Goal: Task Accomplishment & Management: Complete application form

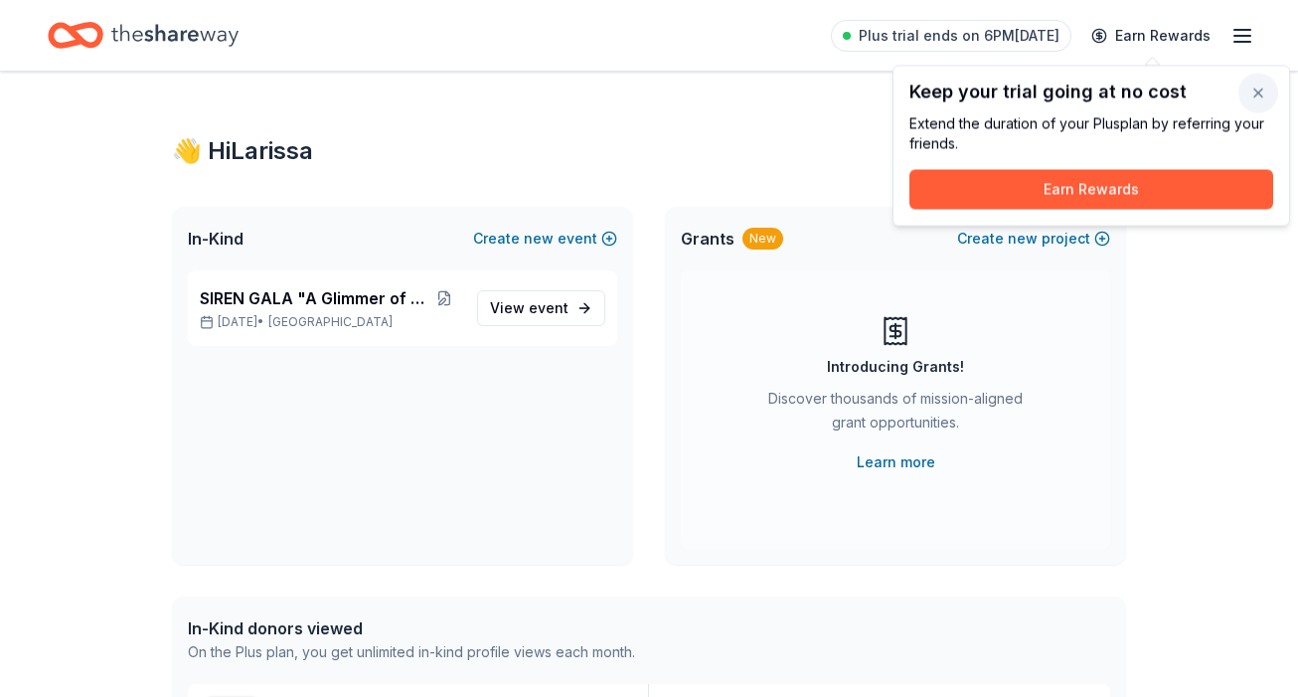
click at [1258, 100] on button "button" at bounding box center [1258, 94] width 40 height 40
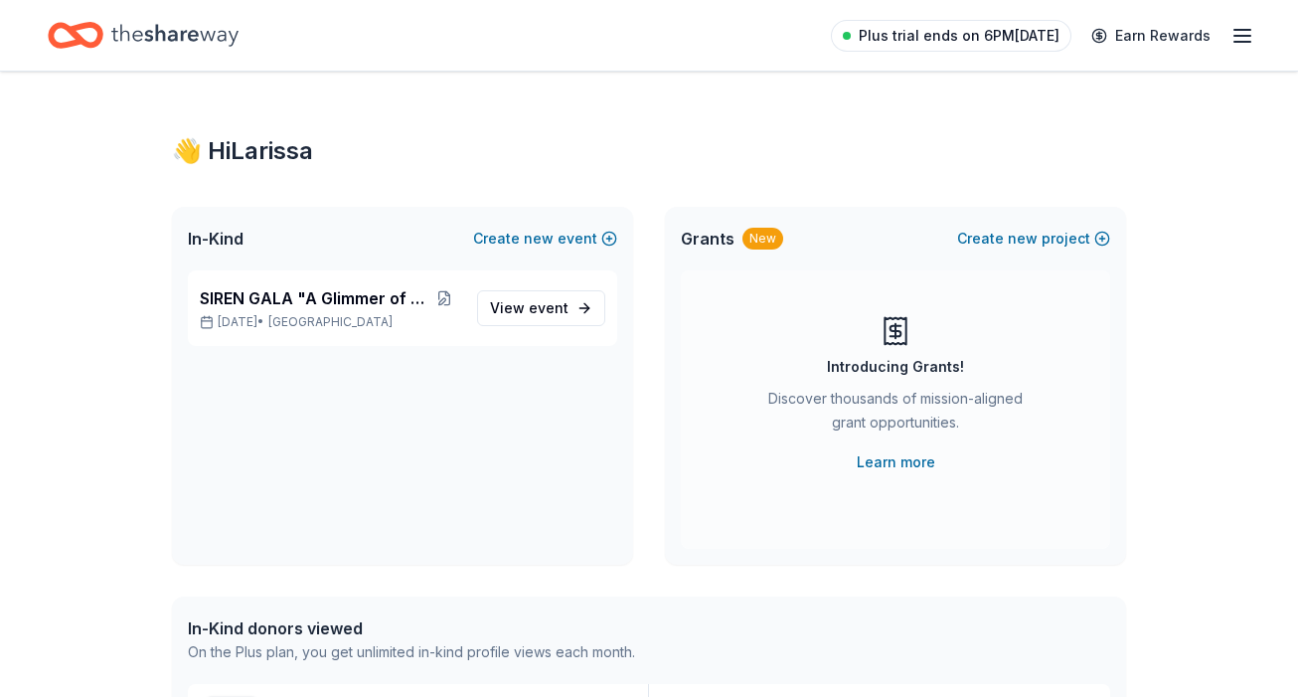
click at [966, 42] on span "Plus trial ends on 6PM[DATE]" at bounding box center [959, 36] width 201 height 24
click at [1238, 39] on icon "button" at bounding box center [1242, 36] width 24 height 24
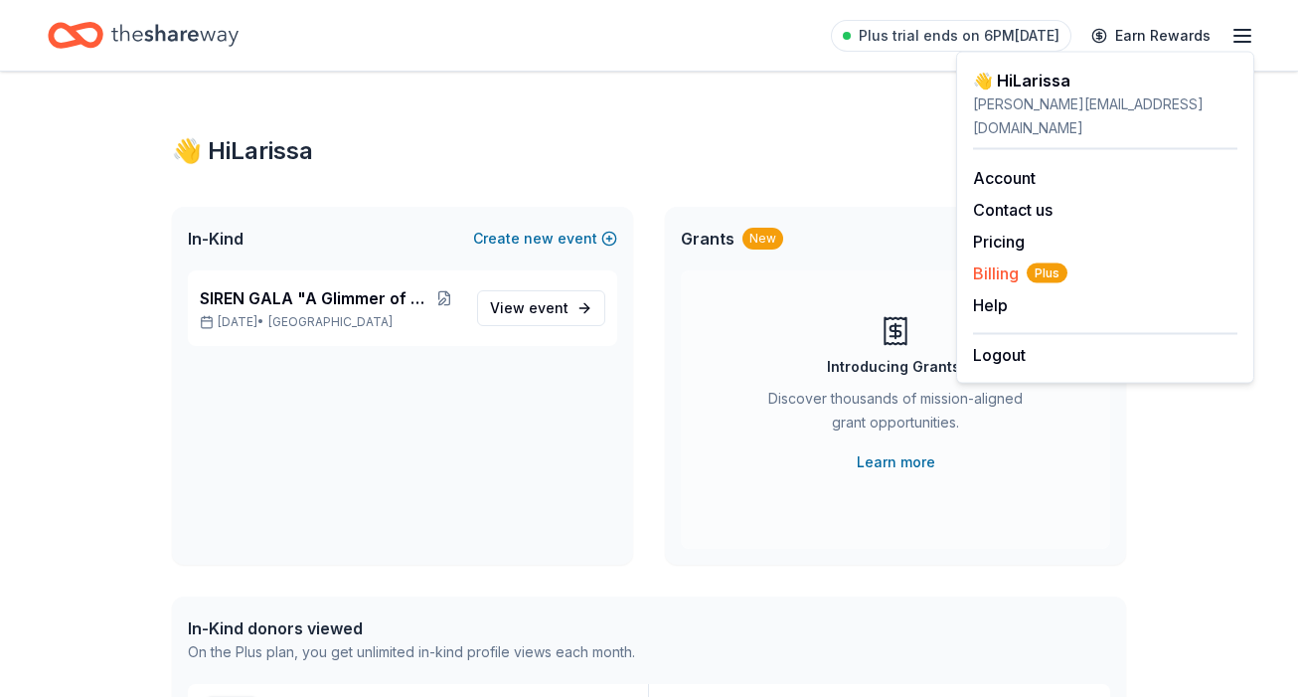
click at [1007, 261] on span "Billing Plus" at bounding box center [1020, 273] width 94 height 24
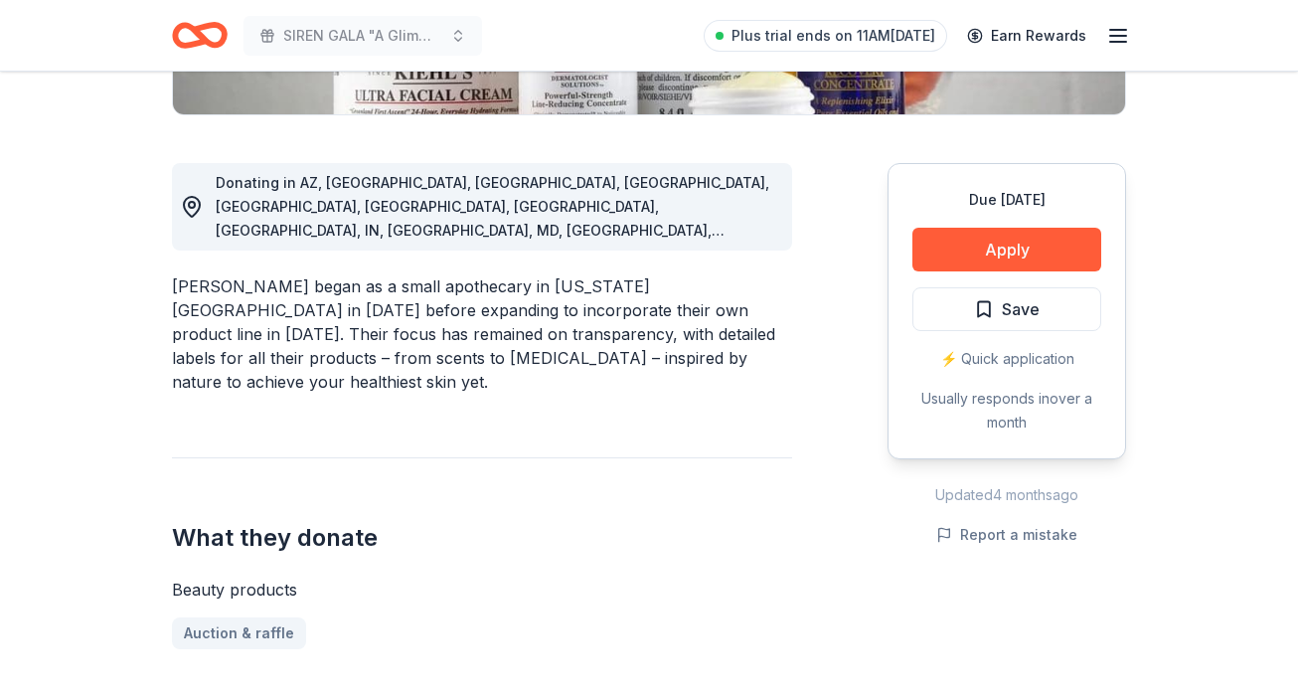
scroll to position [490, 0]
click at [972, 252] on button "Apply" at bounding box center [1006, 249] width 189 height 44
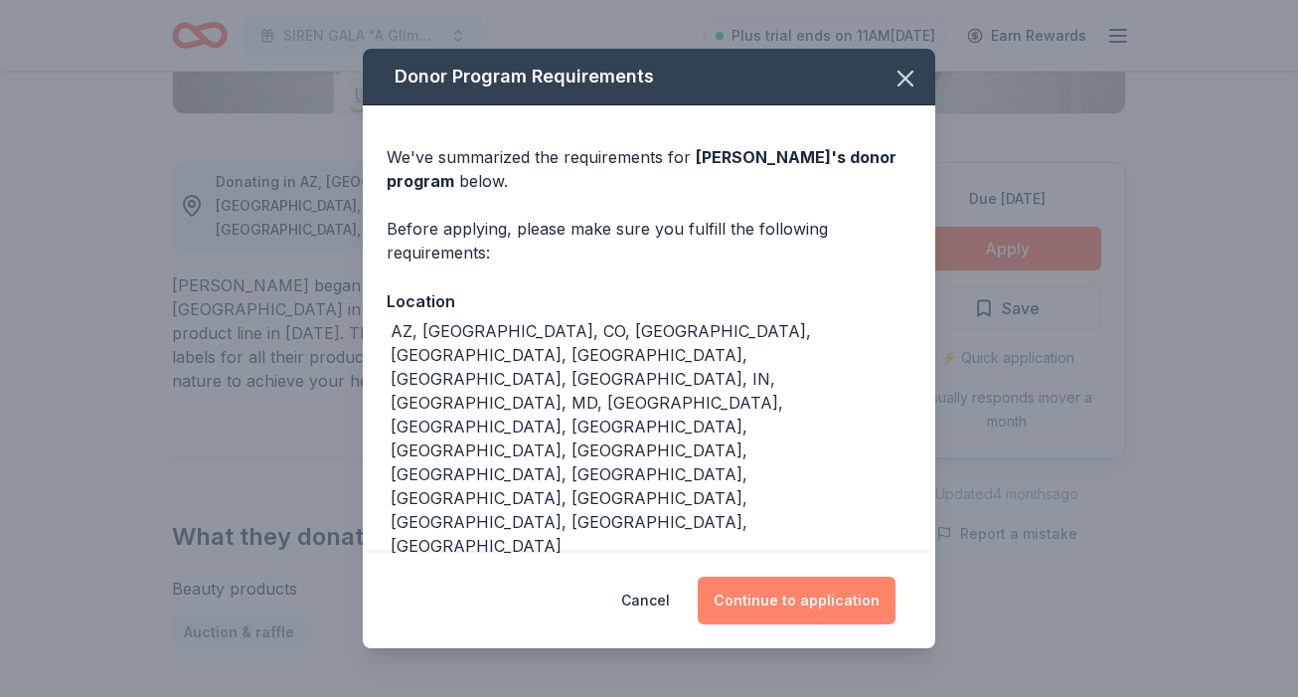
click at [771, 587] on button "Continue to application" at bounding box center [797, 600] width 198 height 48
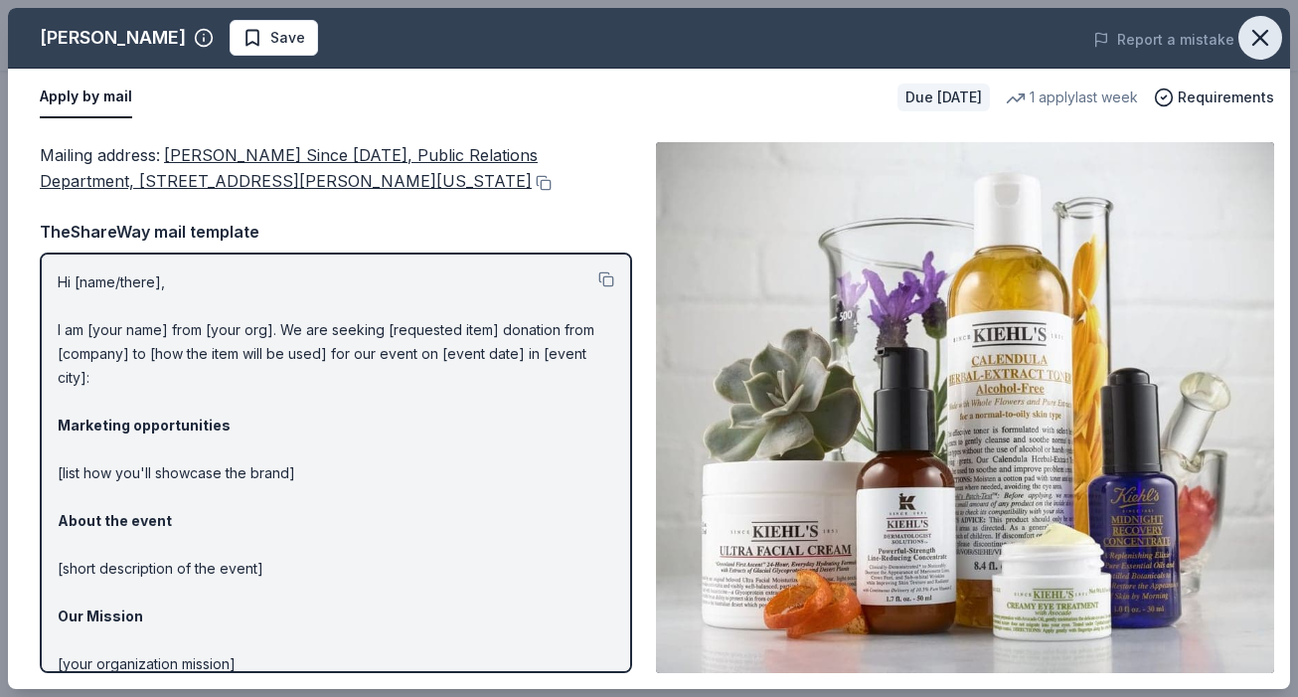
click at [1256, 53] on button "button" at bounding box center [1260, 38] width 44 height 44
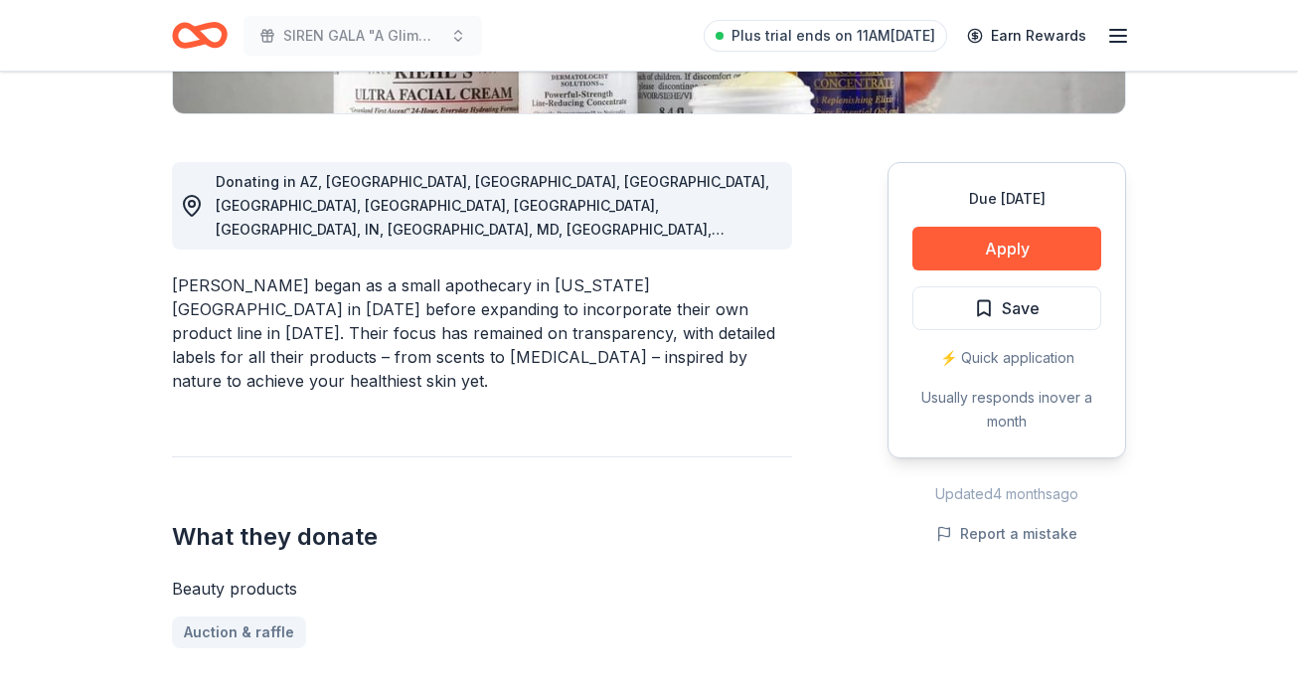
scroll to position [0, 0]
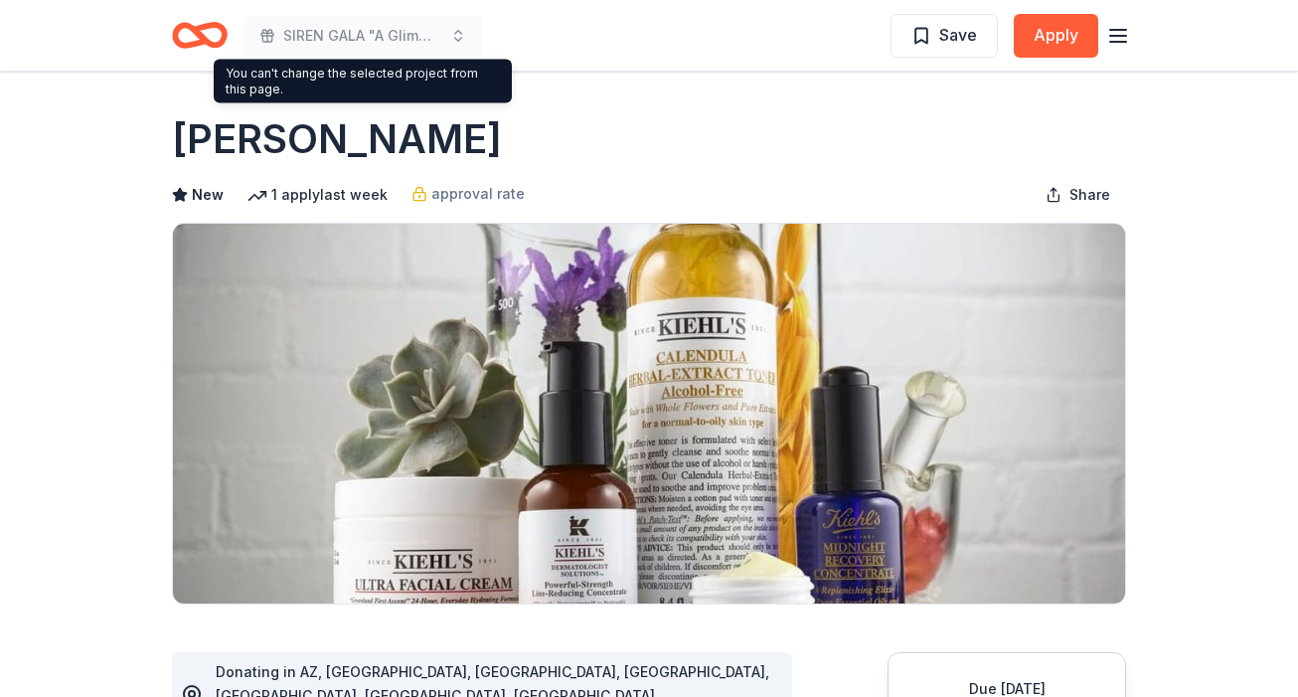
click at [200, 20] on icon "Home" at bounding box center [200, 35] width 56 height 47
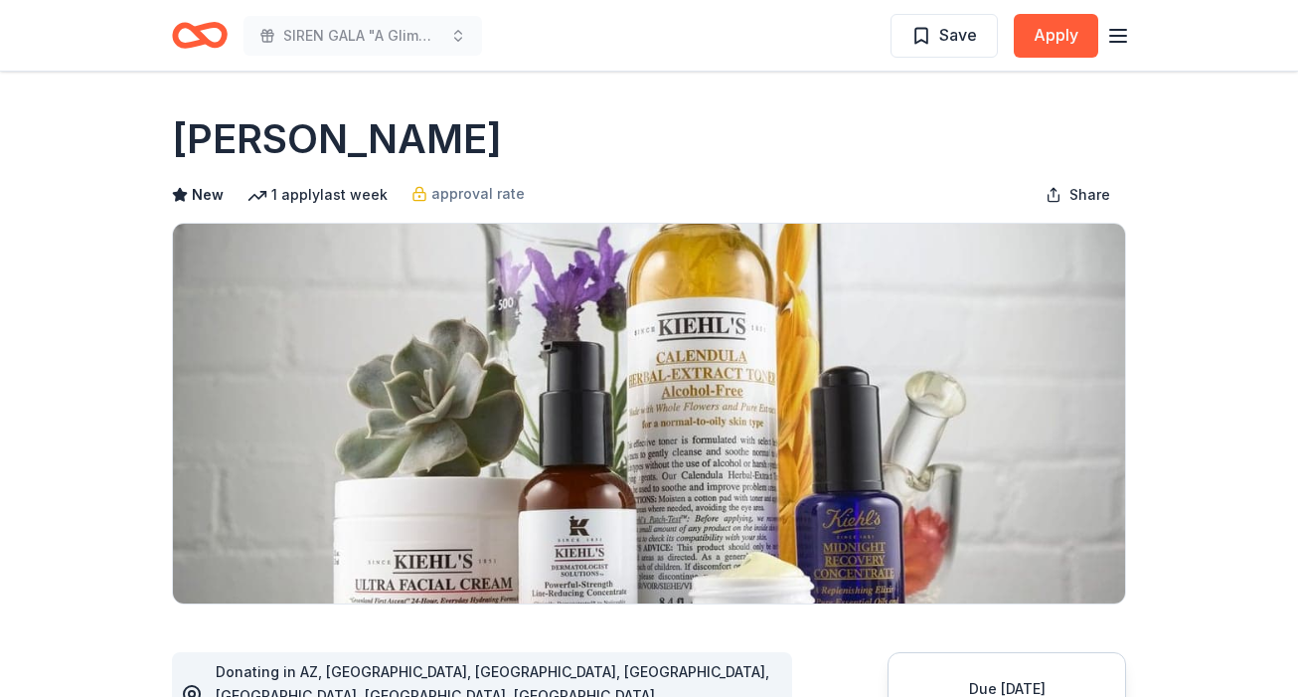
click at [216, 48] on icon "Home" at bounding box center [200, 35] width 56 height 47
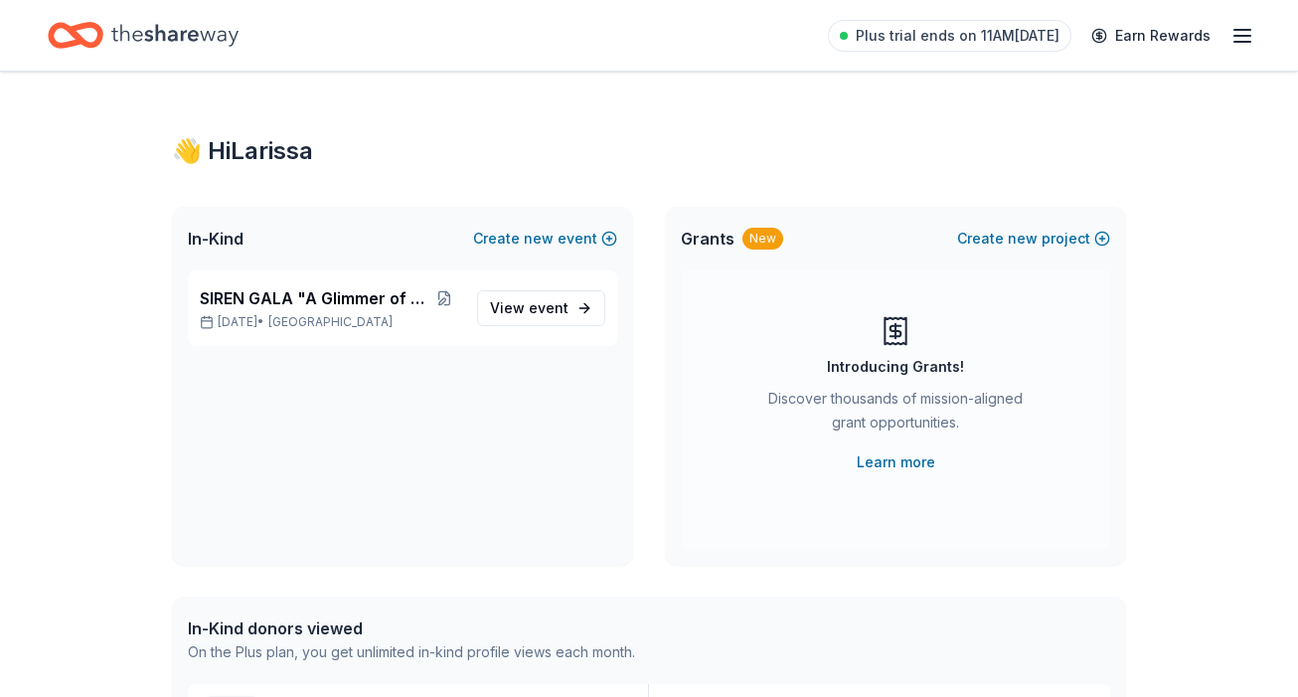
click at [1239, 46] on icon "button" at bounding box center [1242, 36] width 24 height 24
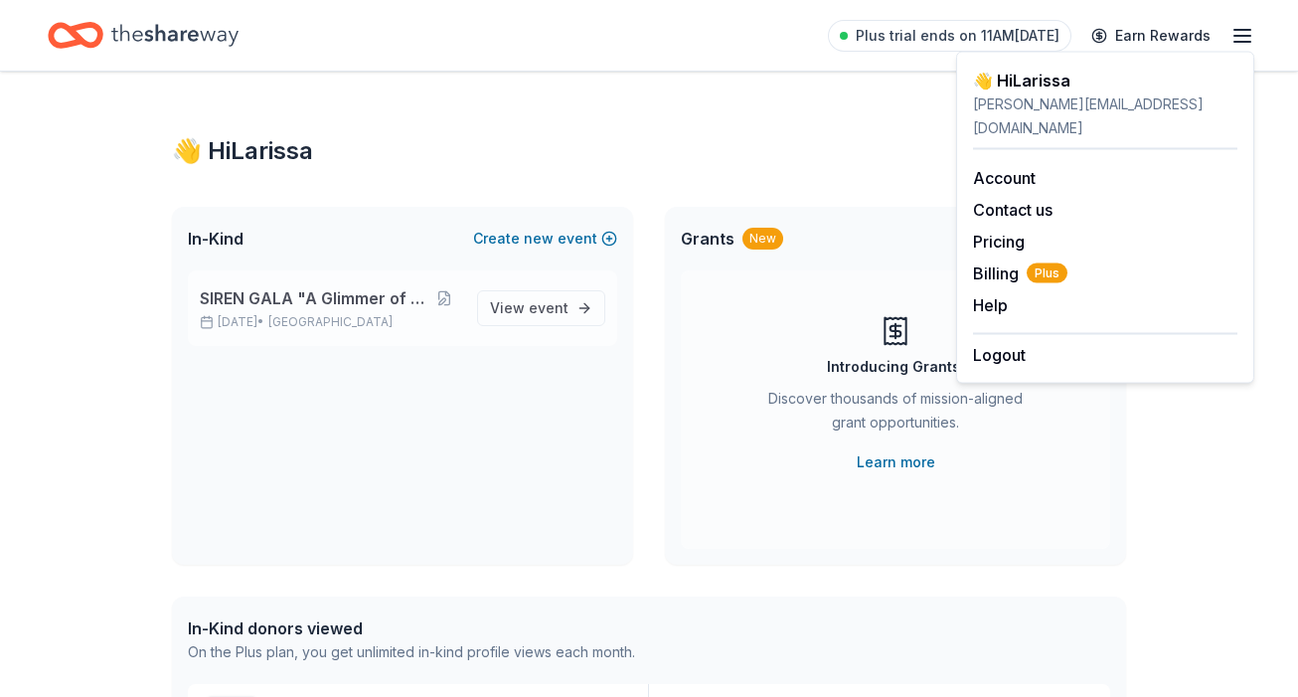
click at [380, 325] on p "Nov 15, 2025 • SF Bay Area" at bounding box center [330, 322] width 261 height 16
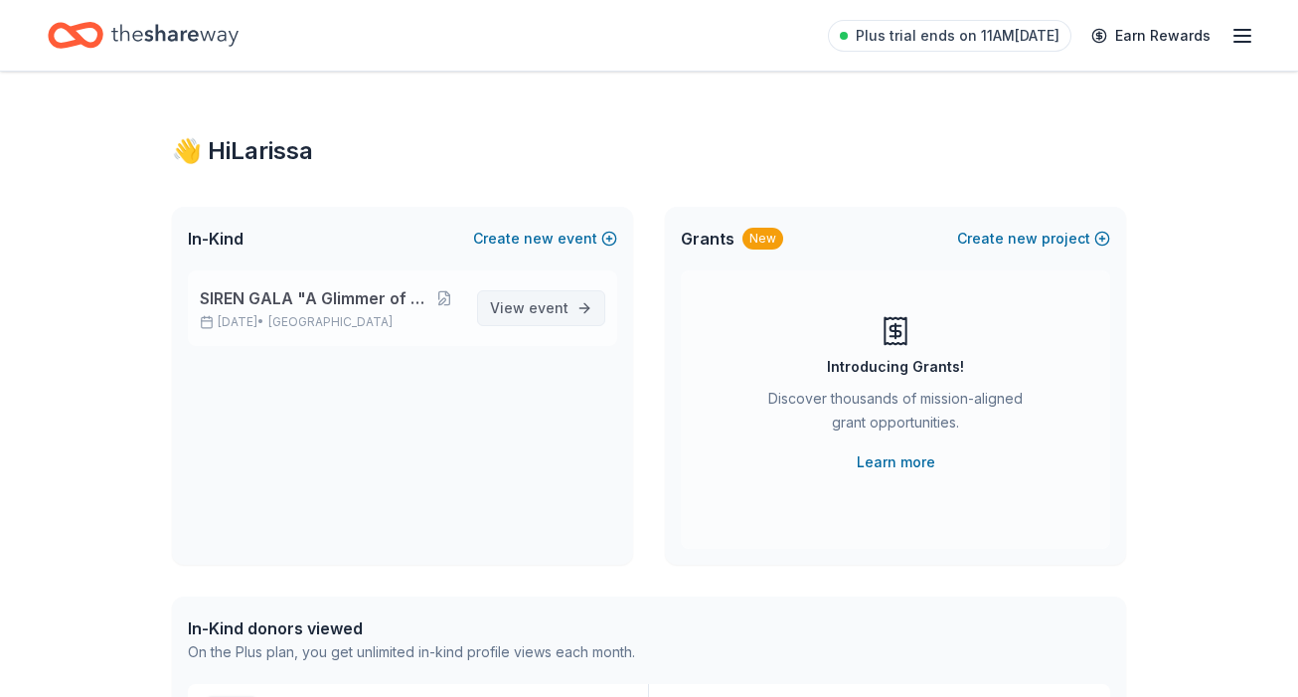
click at [549, 308] on span "event" at bounding box center [549, 307] width 40 height 17
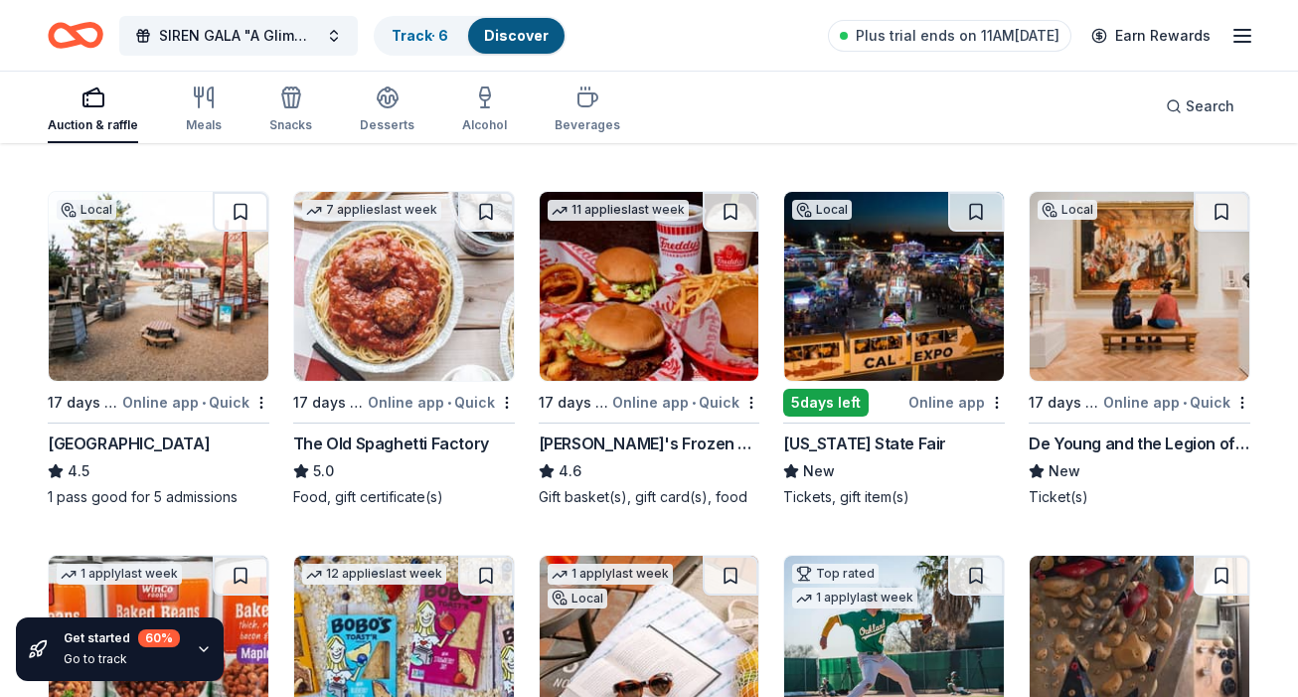
scroll to position [1711, 0]
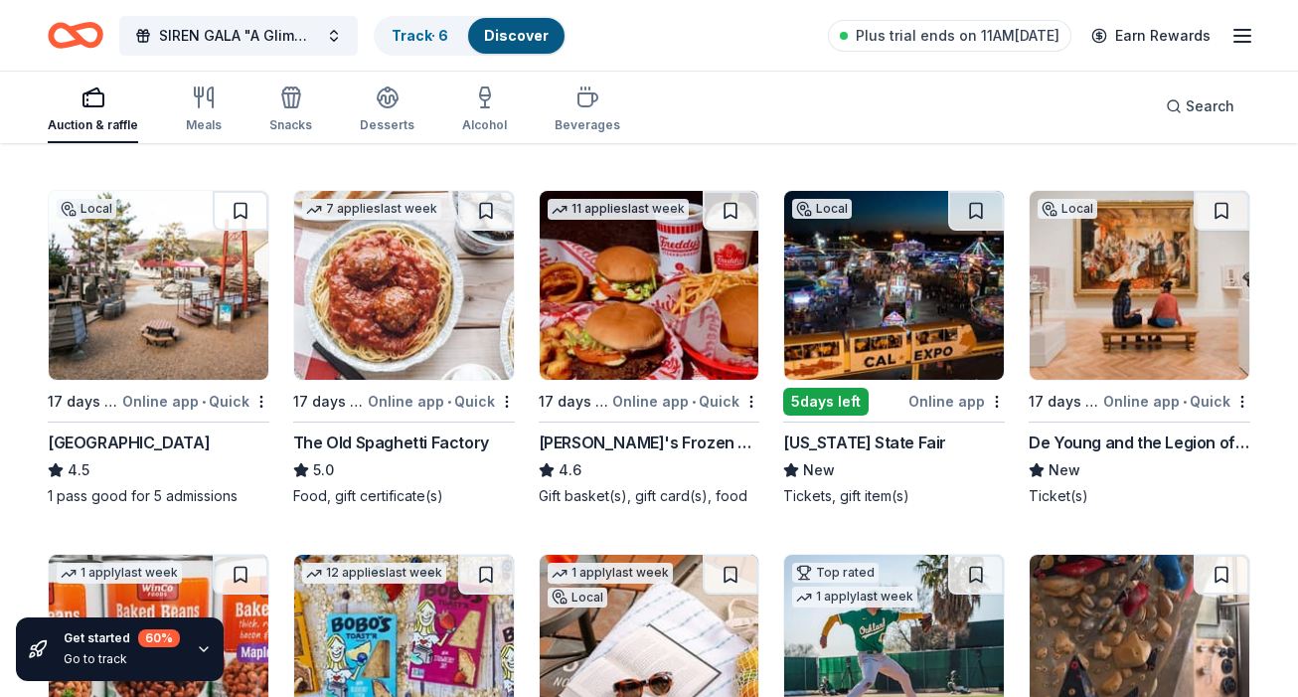
click at [409, 300] on img at bounding box center [404, 285] width 220 height 189
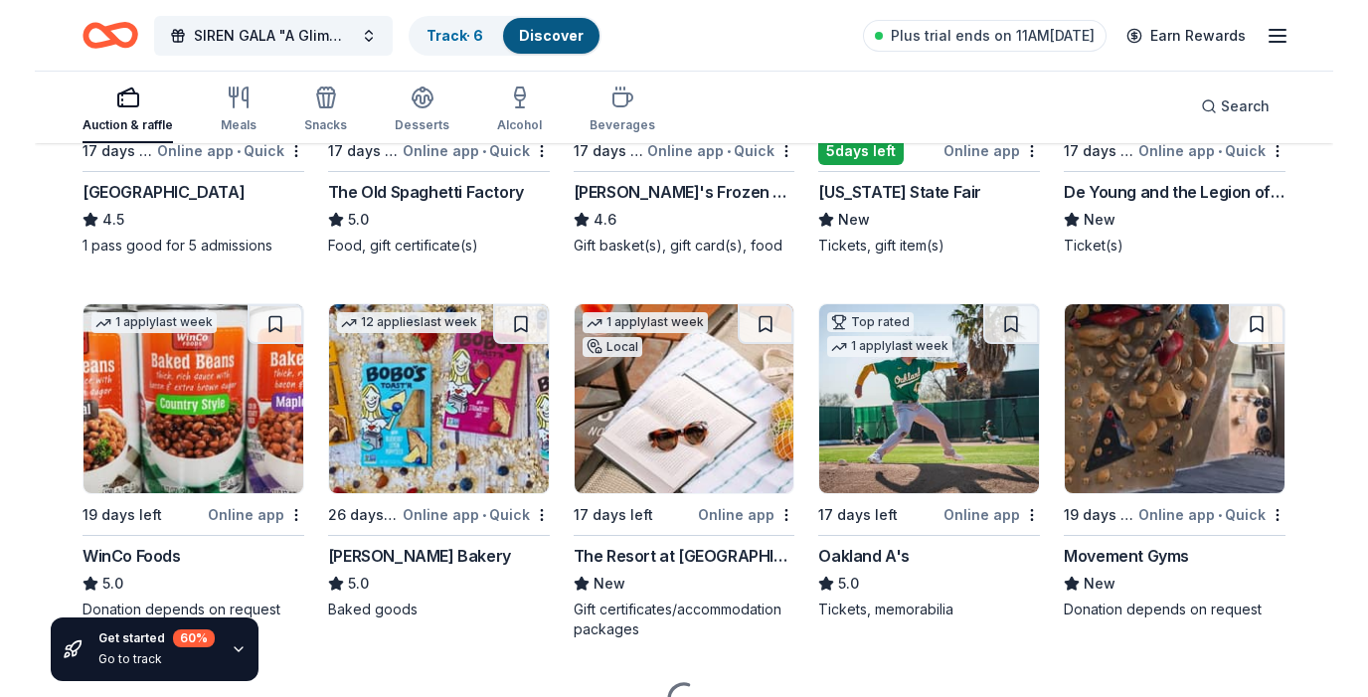
scroll to position [1965, 0]
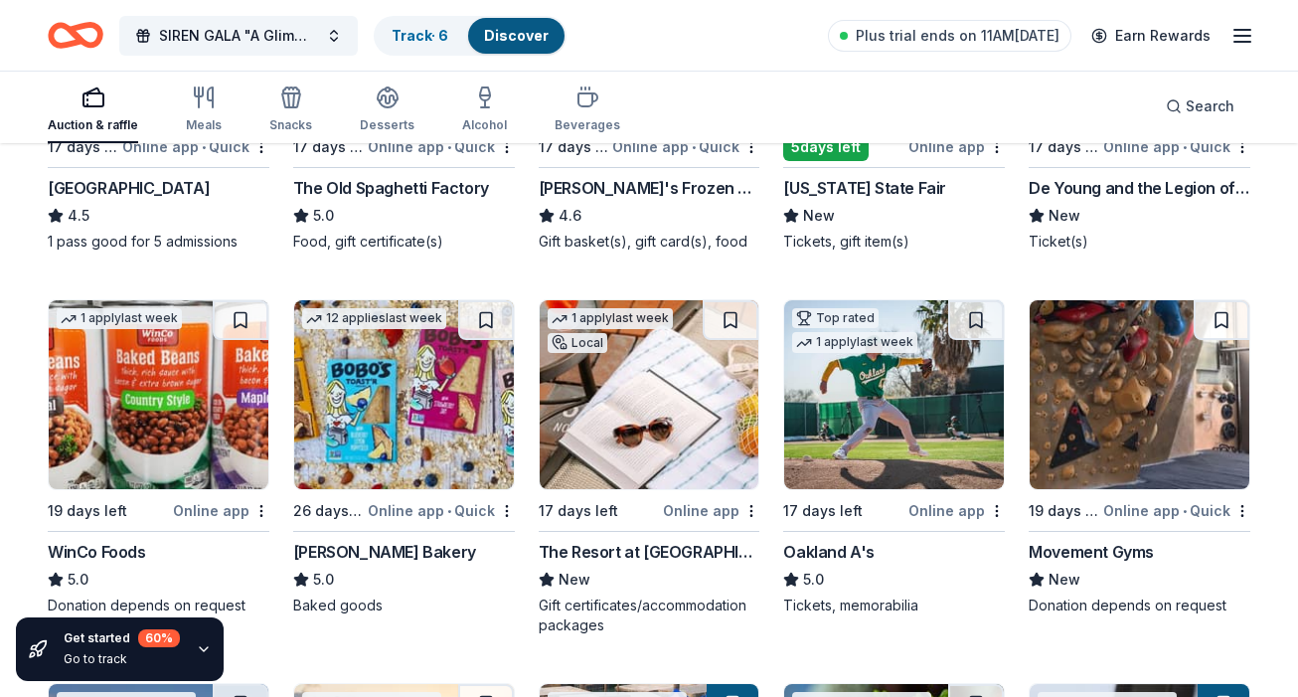
click at [674, 450] on img at bounding box center [650, 394] width 220 height 189
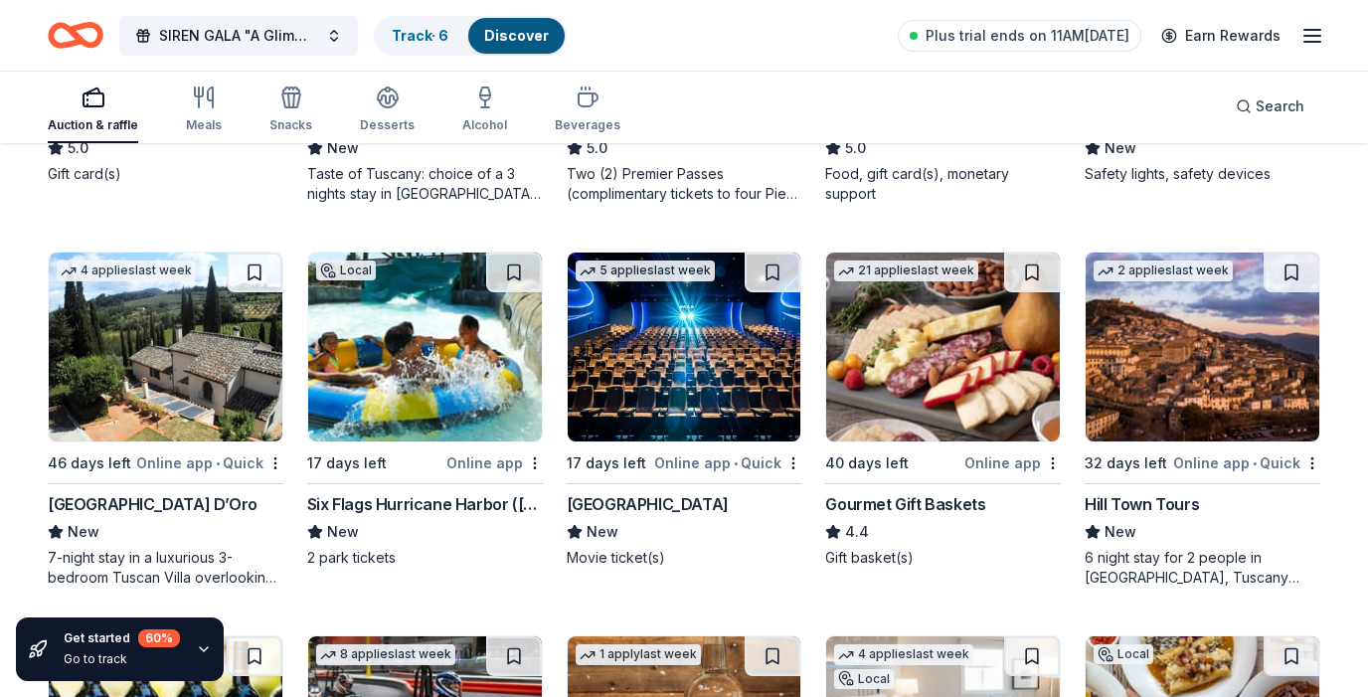
scroll to position [2782, 0]
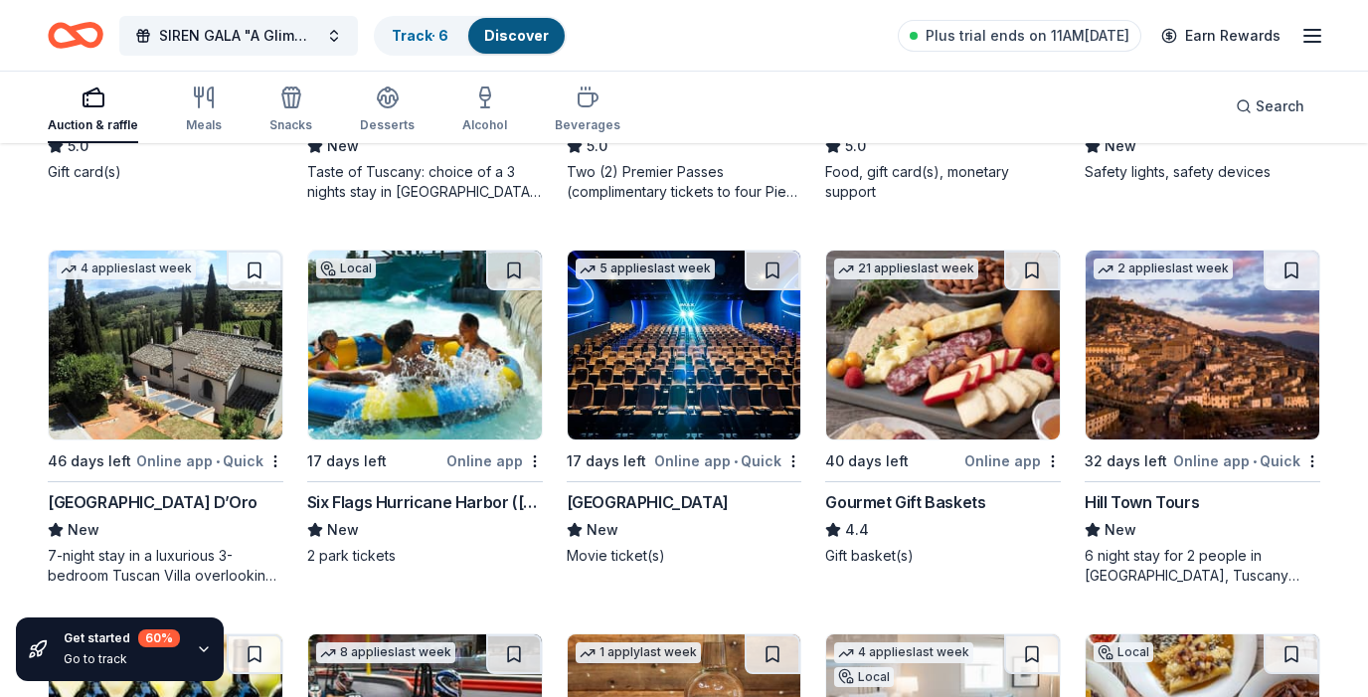
click at [704, 405] on img at bounding box center [685, 344] width 234 height 189
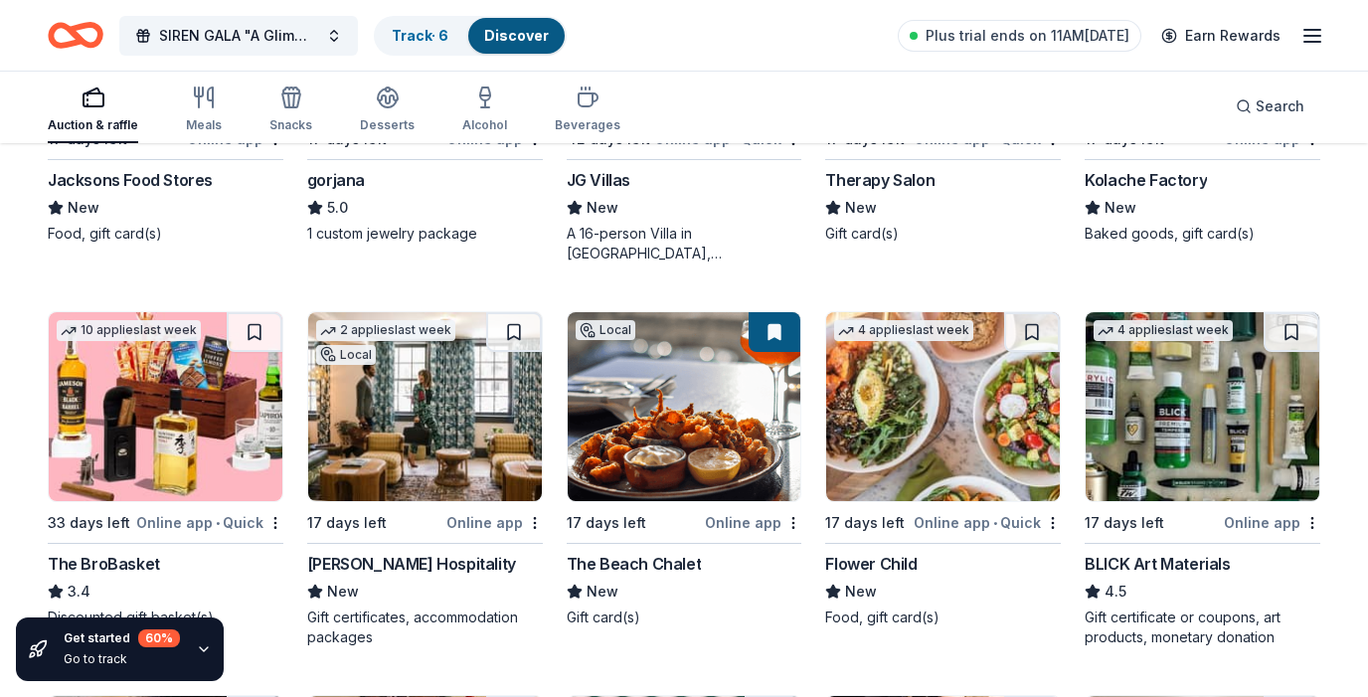
scroll to position [3875, 0]
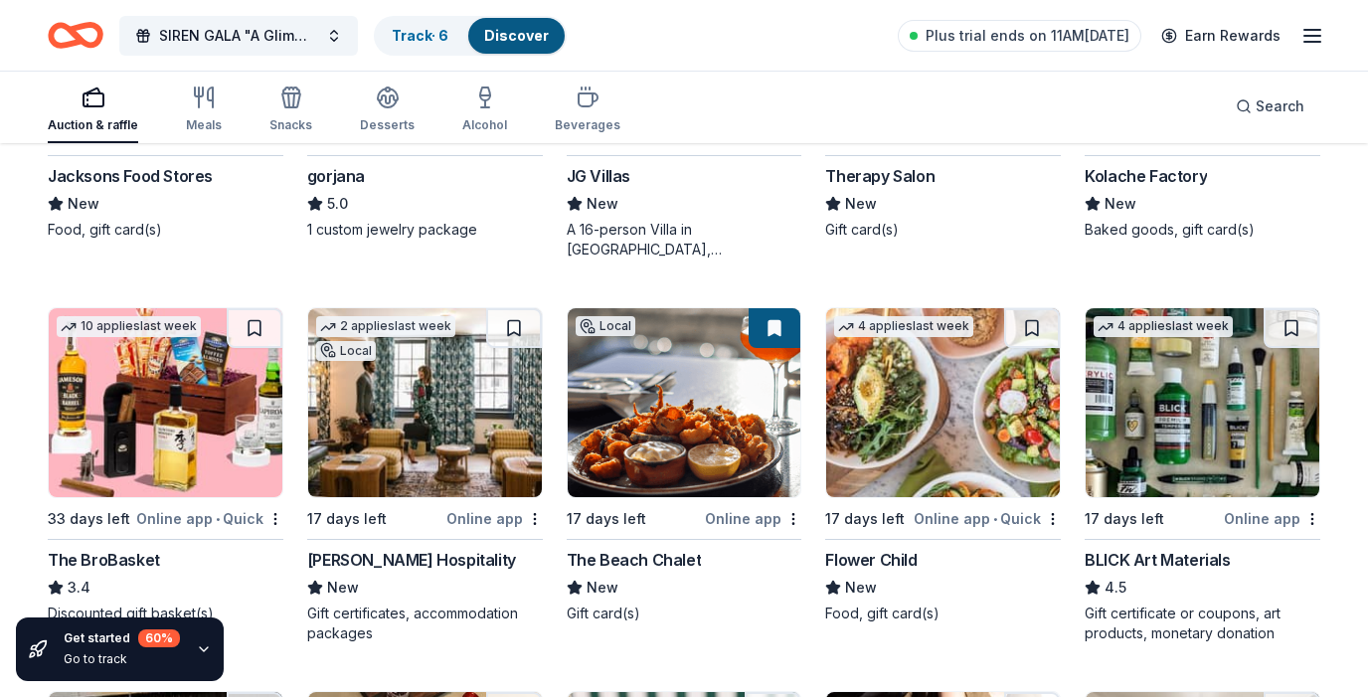
click at [689, 428] on img at bounding box center [685, 402] width 234 height 189
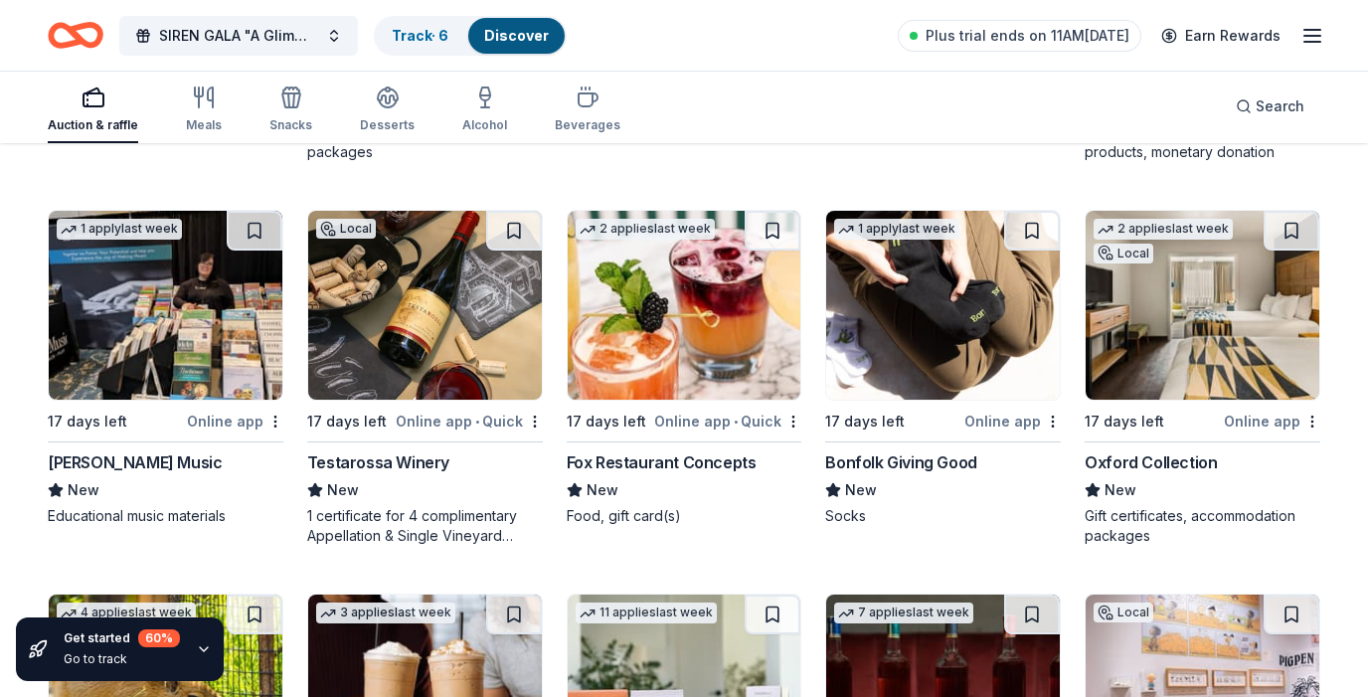
scroll to position [4375, 0]
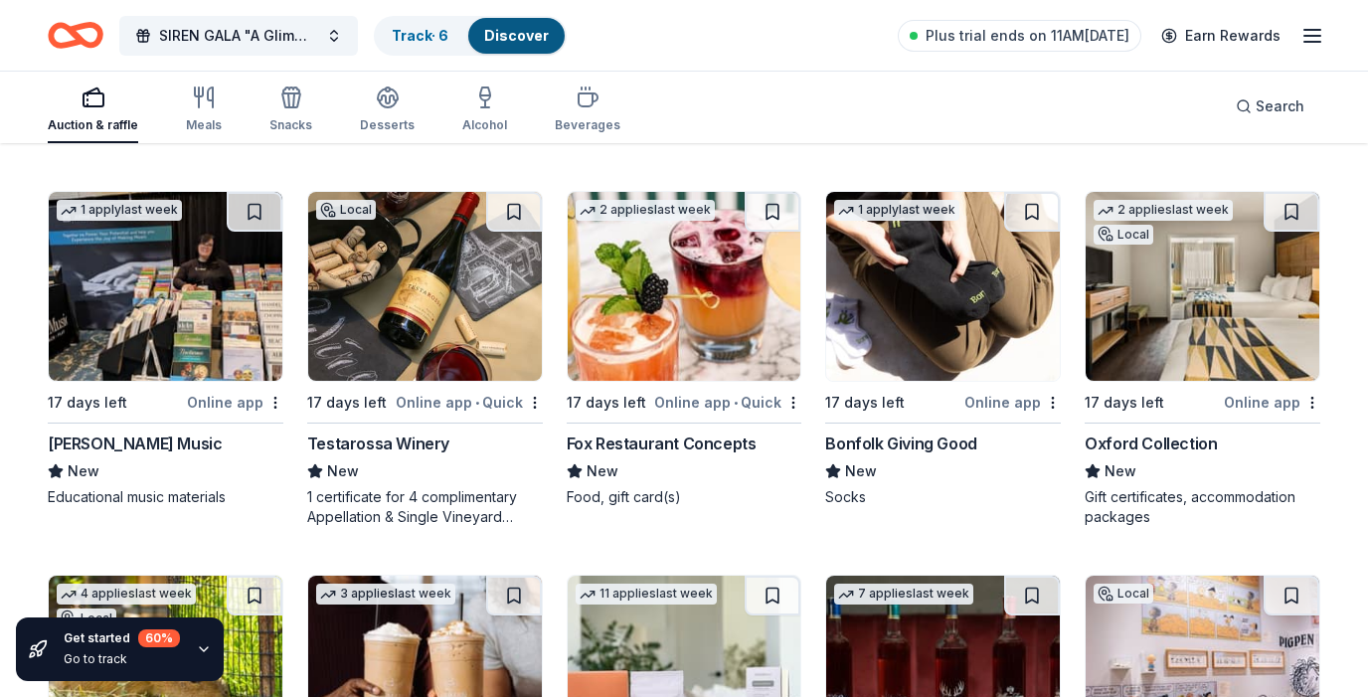
click at [684, 313] on img at bounding box center [685, 286] width 234 height 189
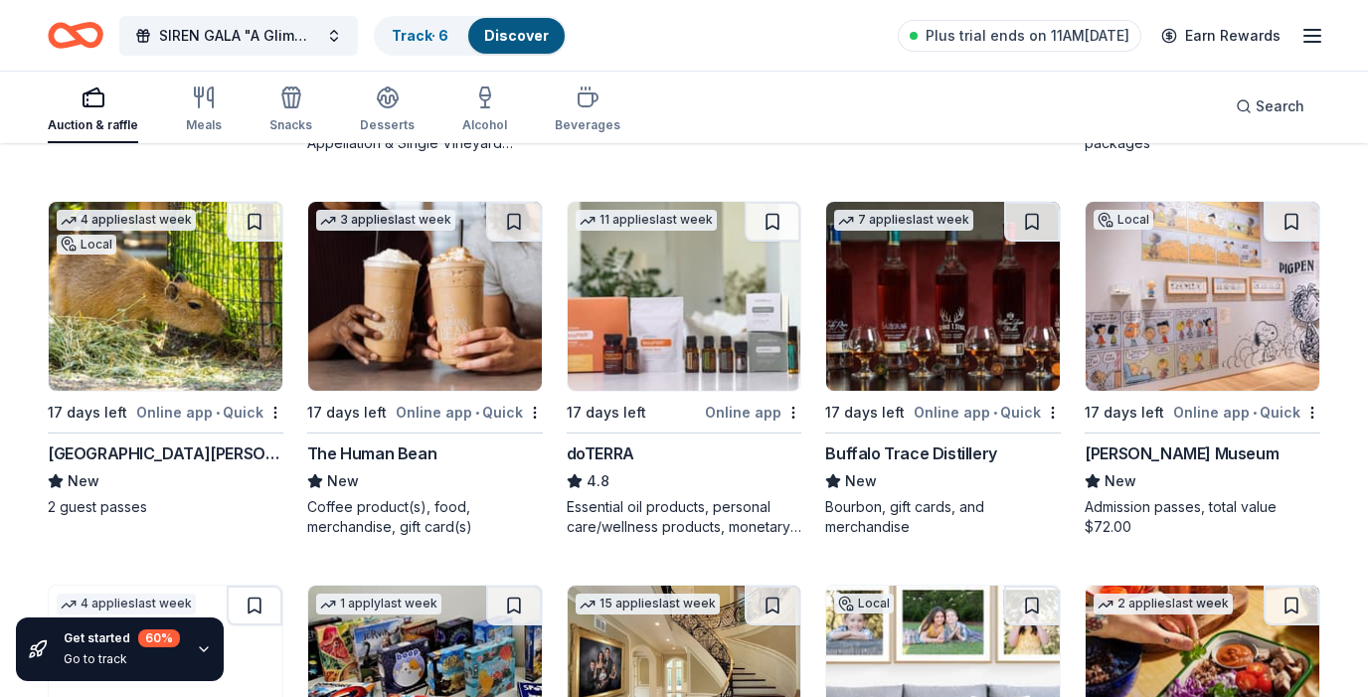
scroll to position [4755, 0]
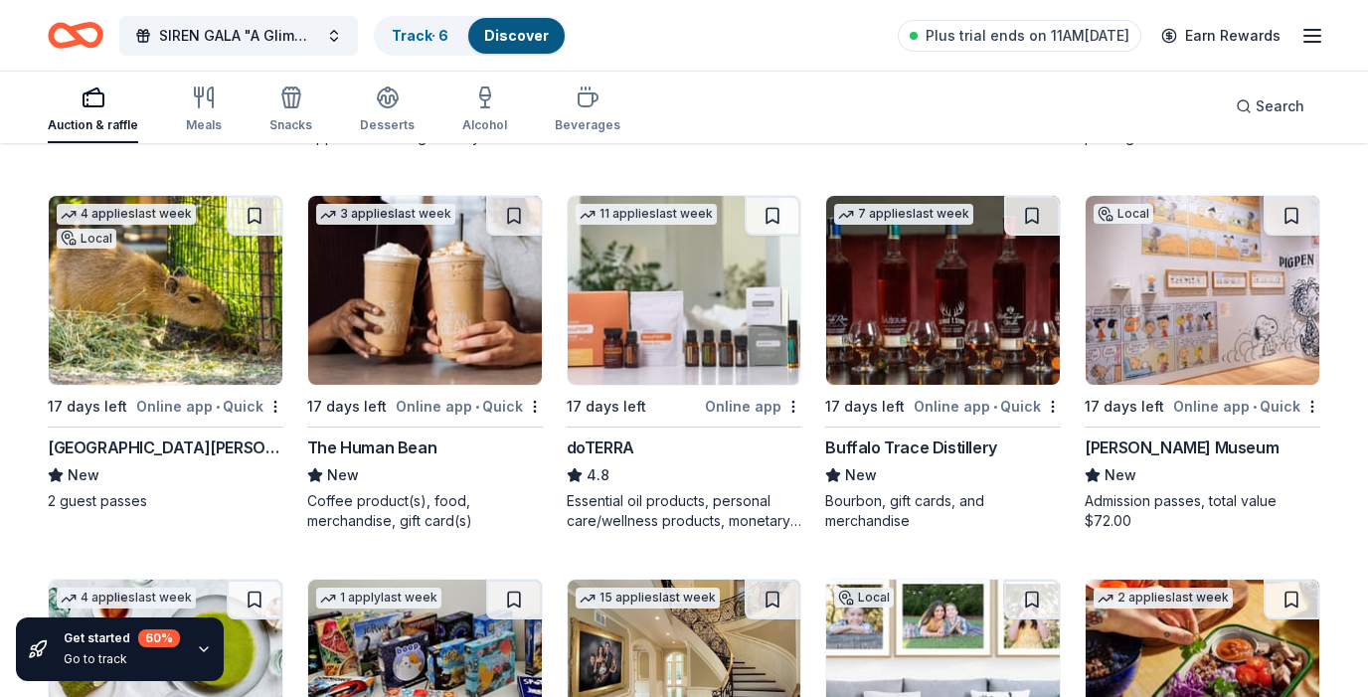
click at [435, 303] on img at bounding box center [425, 290] width 234 height 189
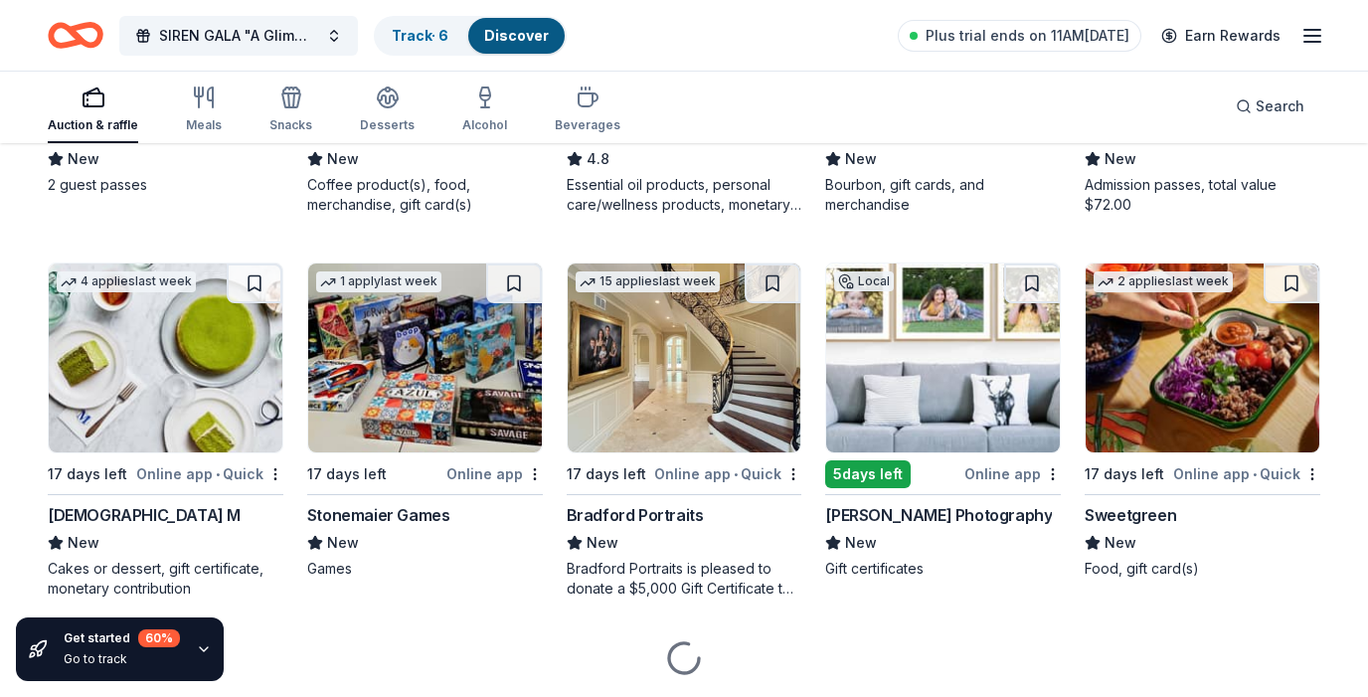
scroll to position [5092, 0]
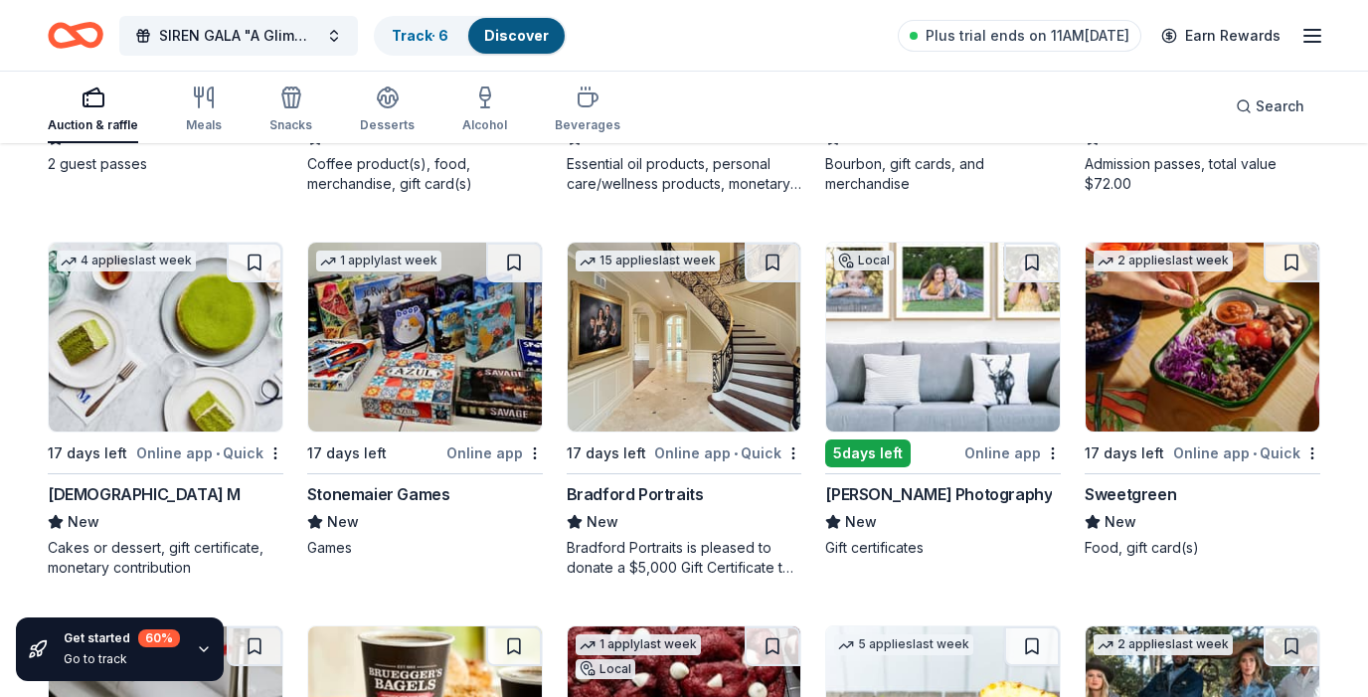
click at [166, 346] on img at bounding box center [166, 337] width 234 height 189
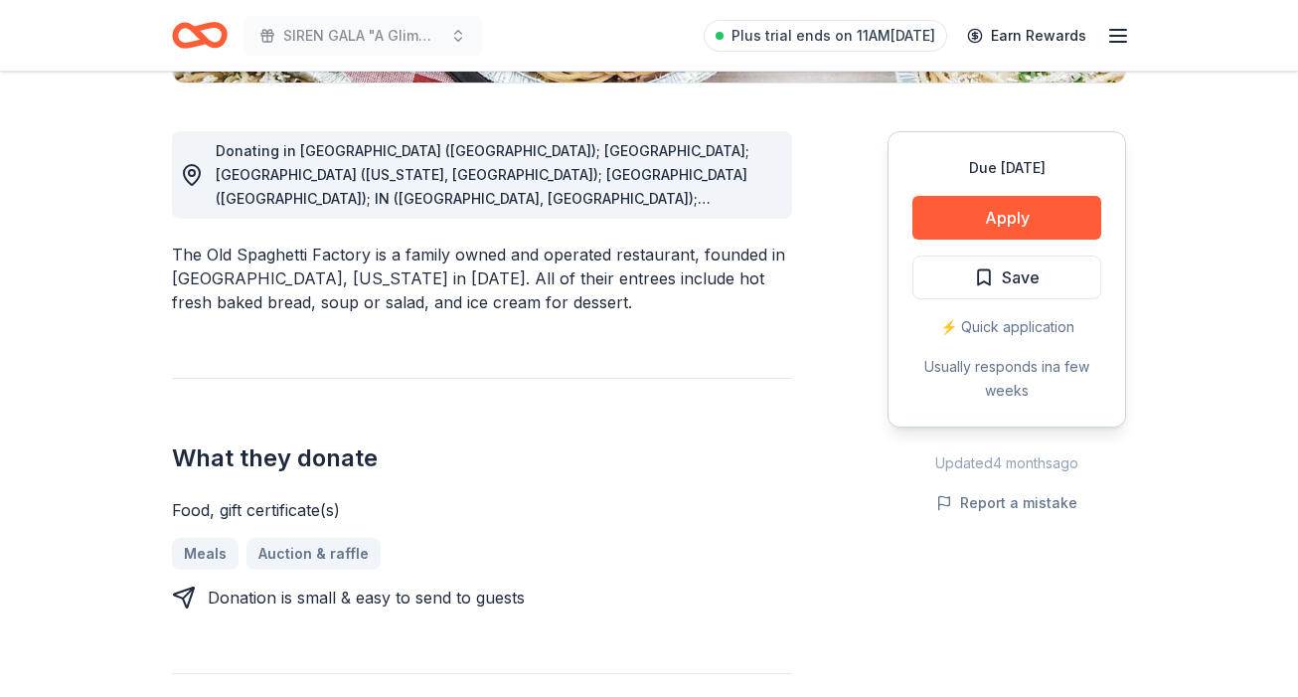
scroll to position [558, 0]
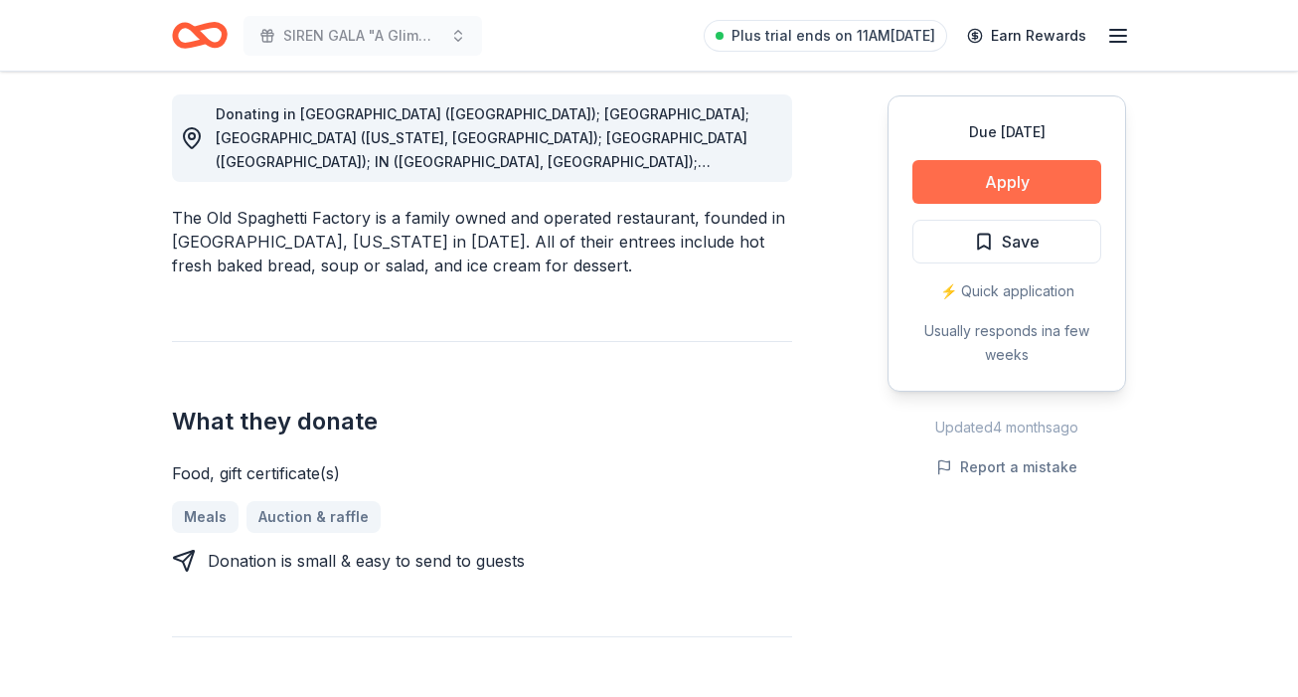
click at [1004, 190] on button "Apply" at bounding box center [1006, 182] width 189 height 44
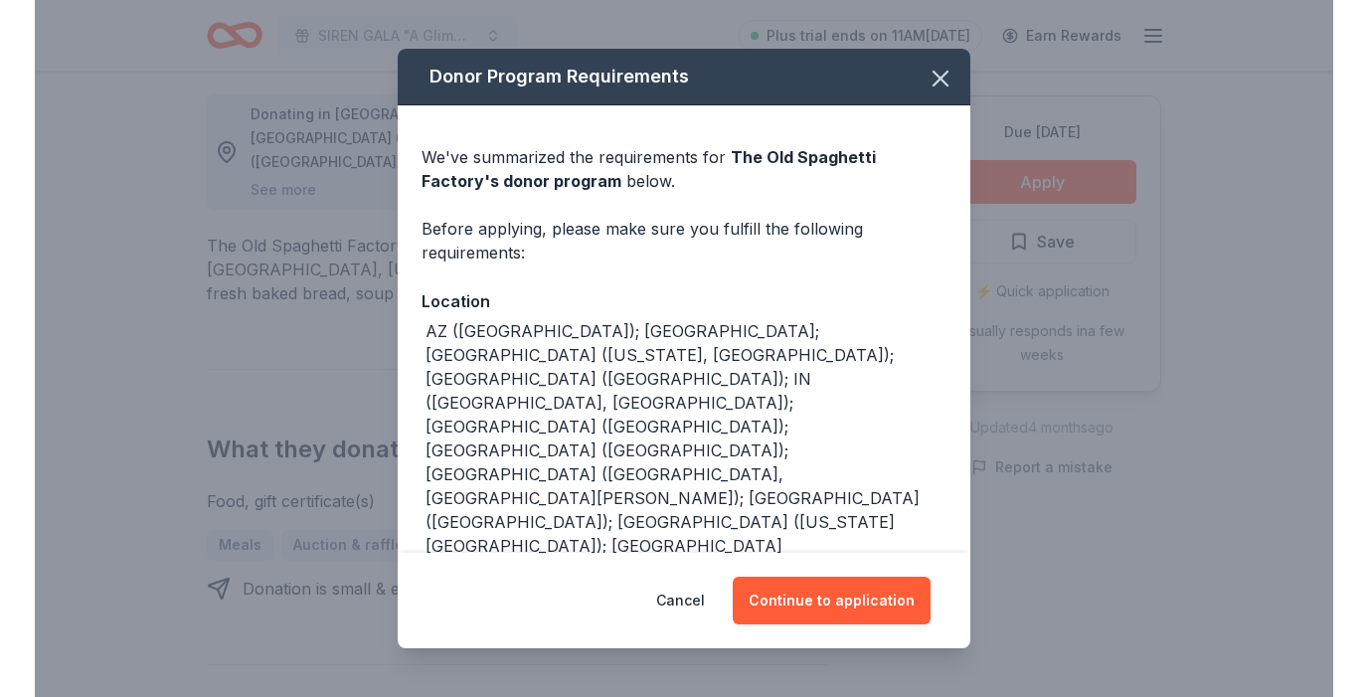
scroll to position [16, 0]
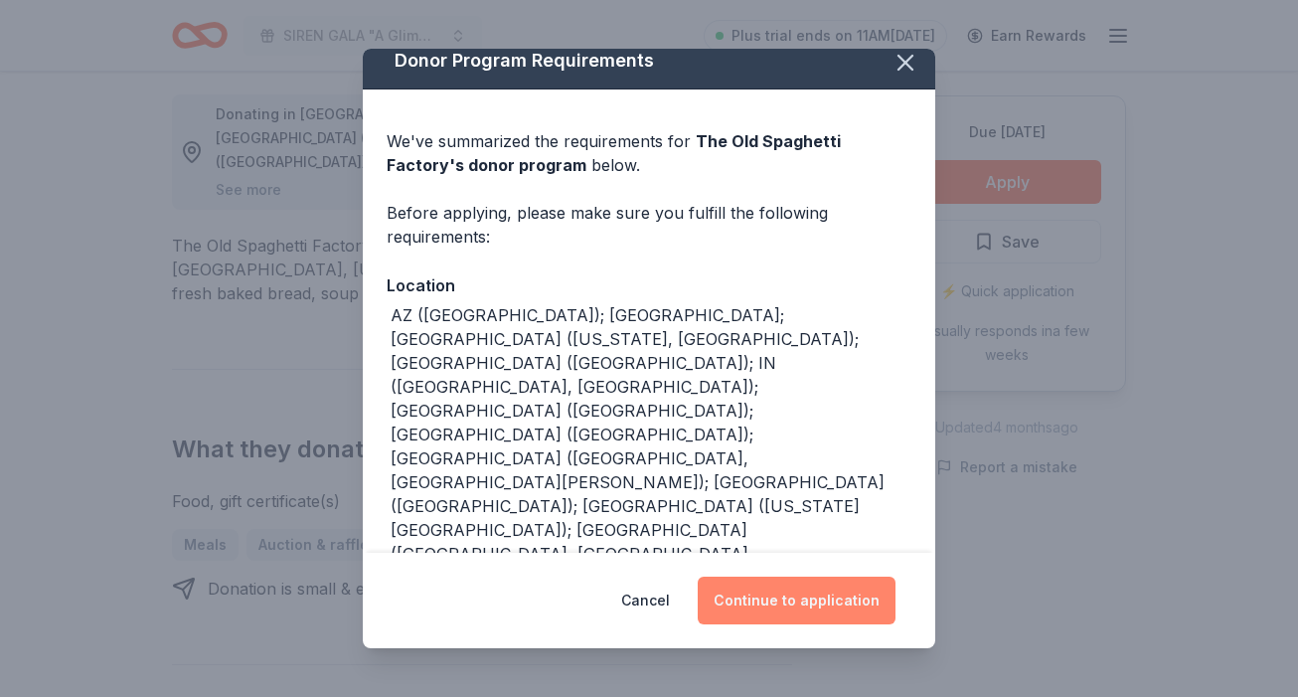
click at [774, 576] on button "Continue to application" at bounding box center [797, 600] width 198 height 48
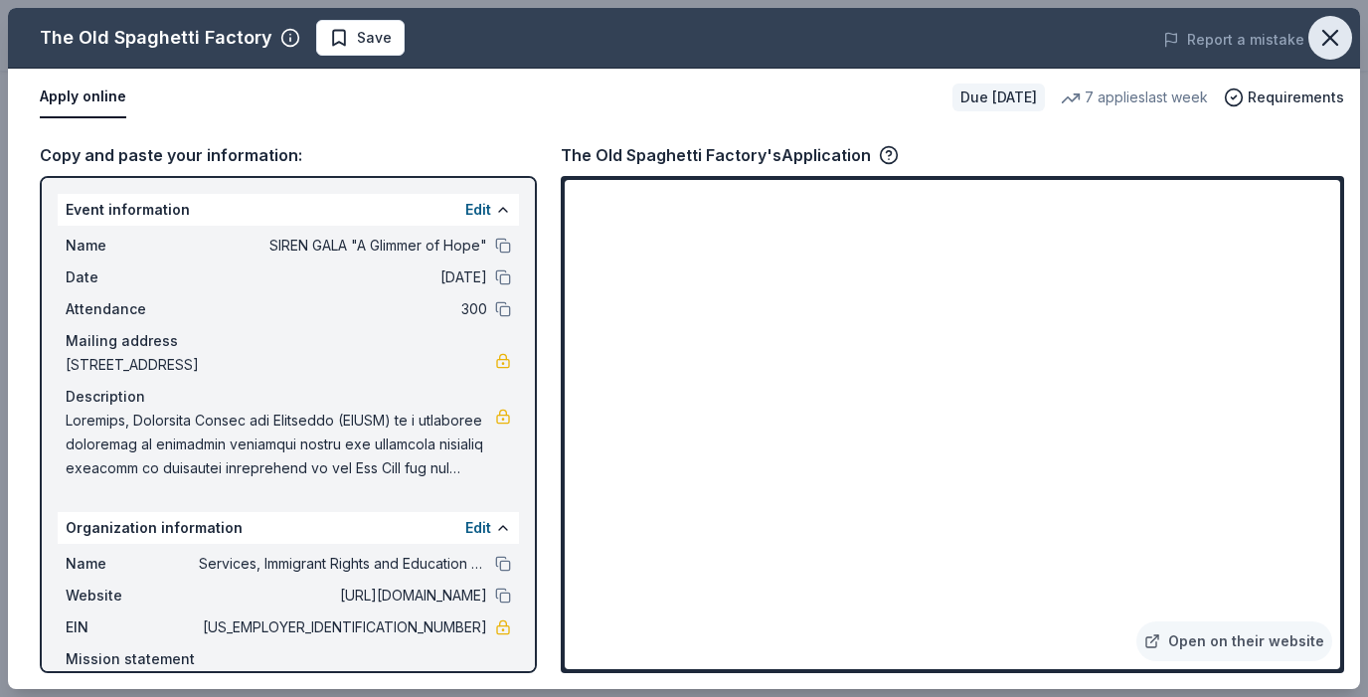
click at [1297, 44] on icon "button" at bounding box center [1330, 38] width 28 height 28
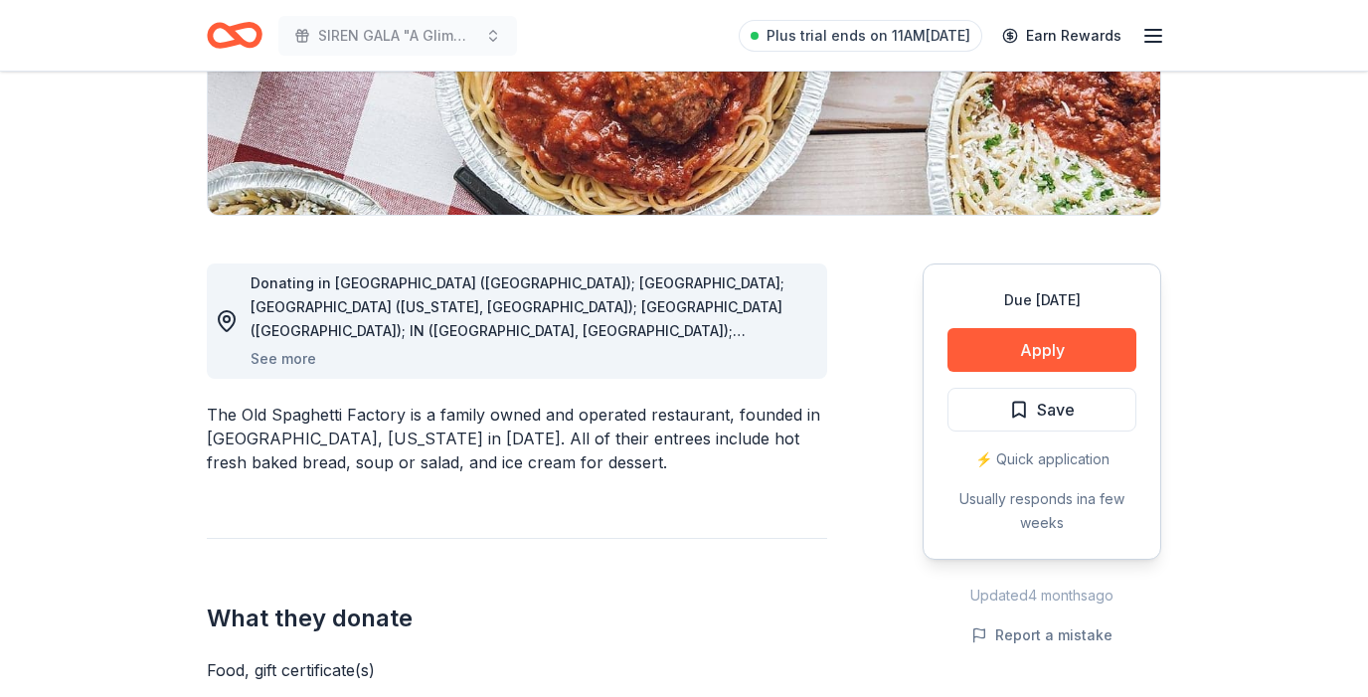
scroll to position [0, 0]
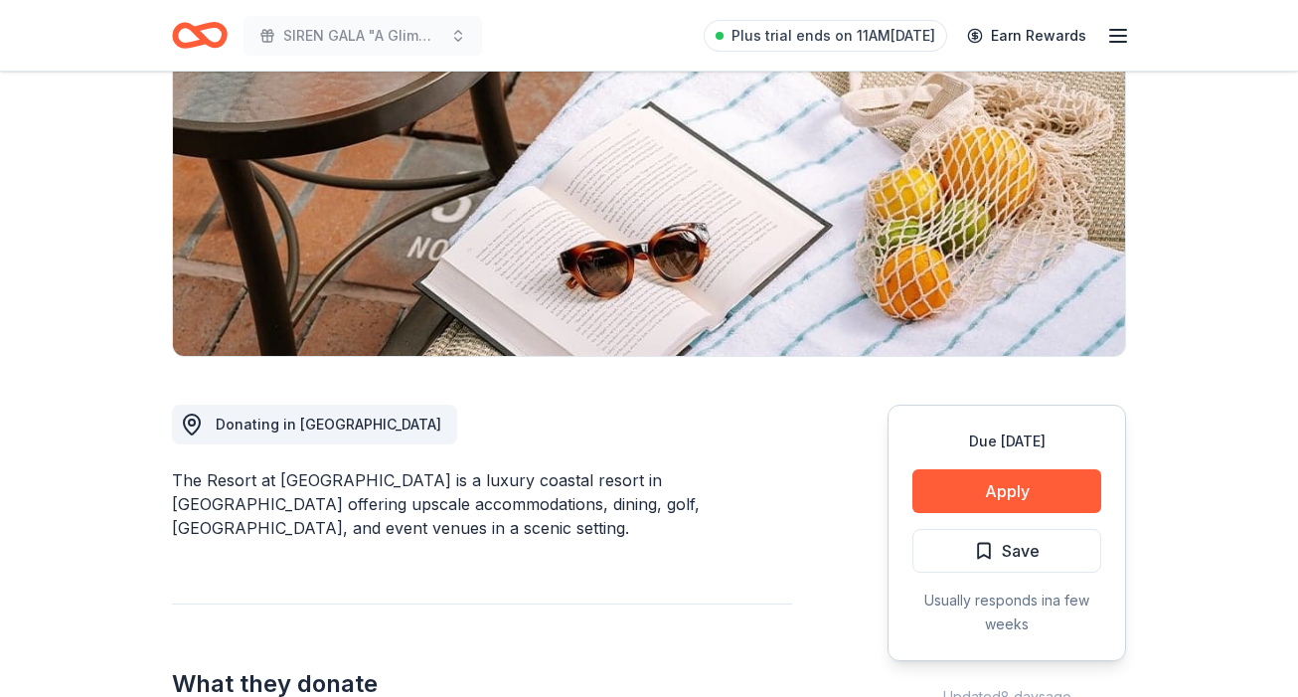
scroll to position [174, 0]
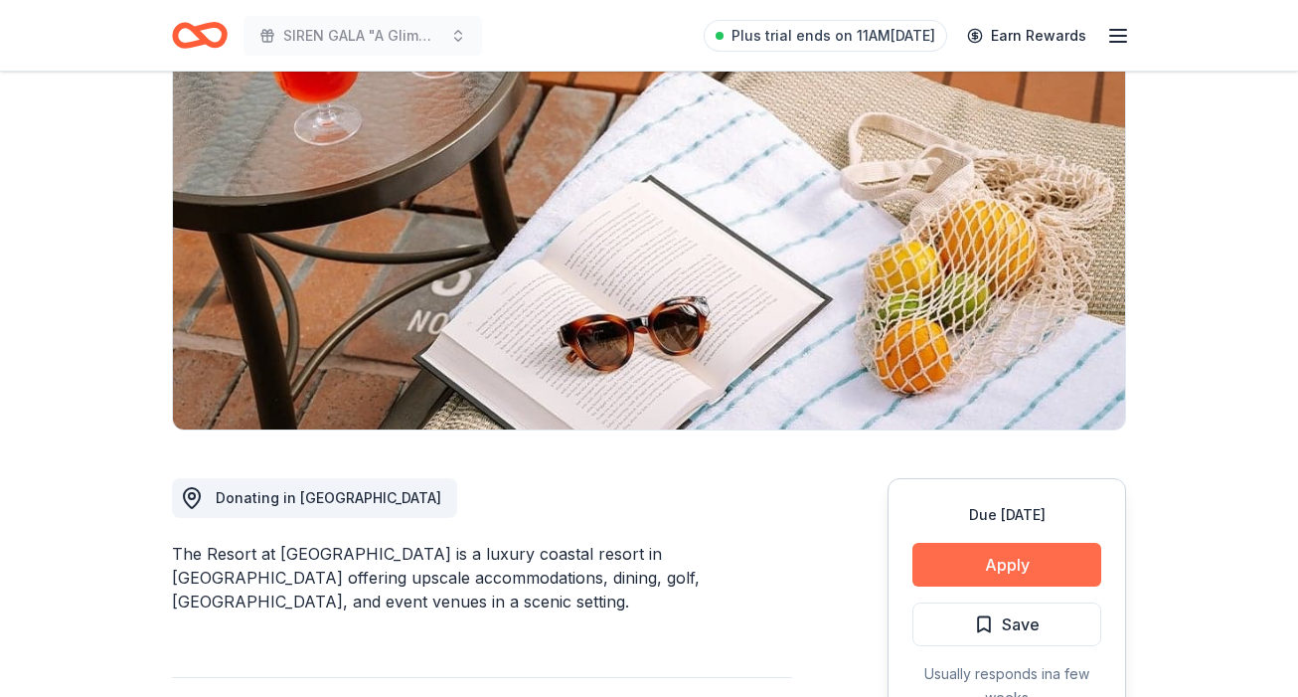
click at [1014, 565] on button "Apply" at bounding box center [1006, 565] width 189 height 44
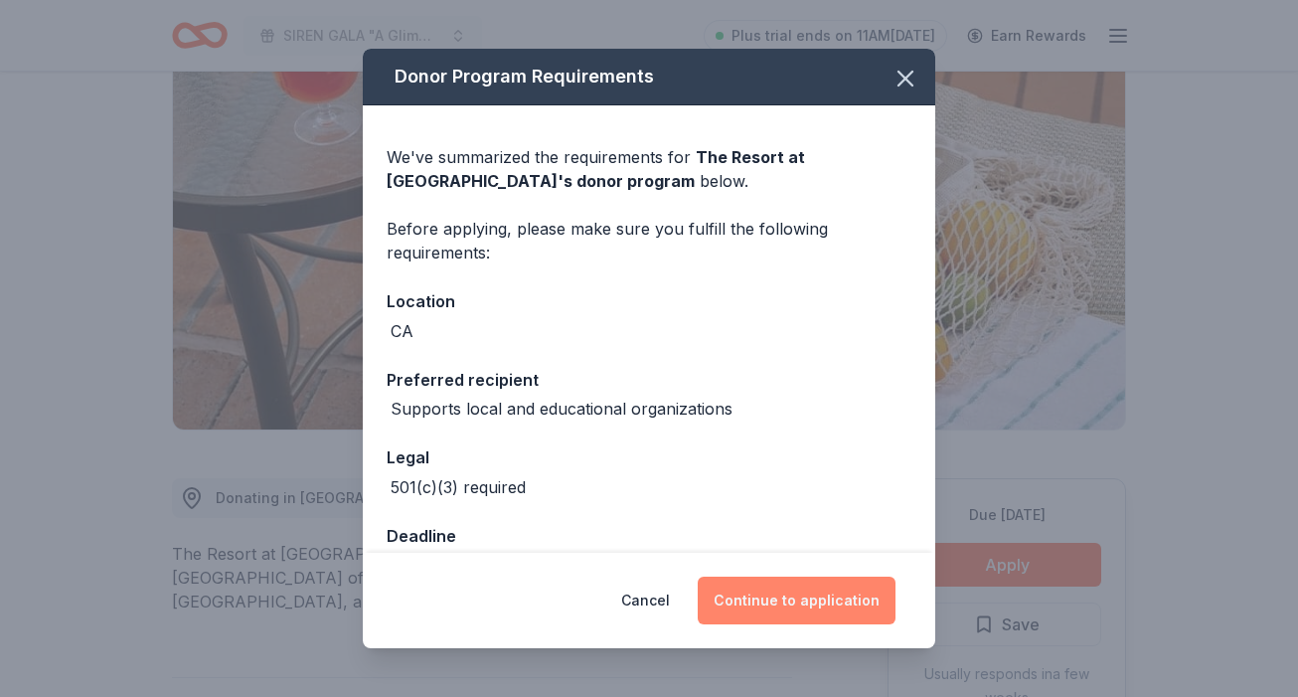
click at [858, 603] on button "Continue to application" at bounding box center [797, 600] width 198 height 48
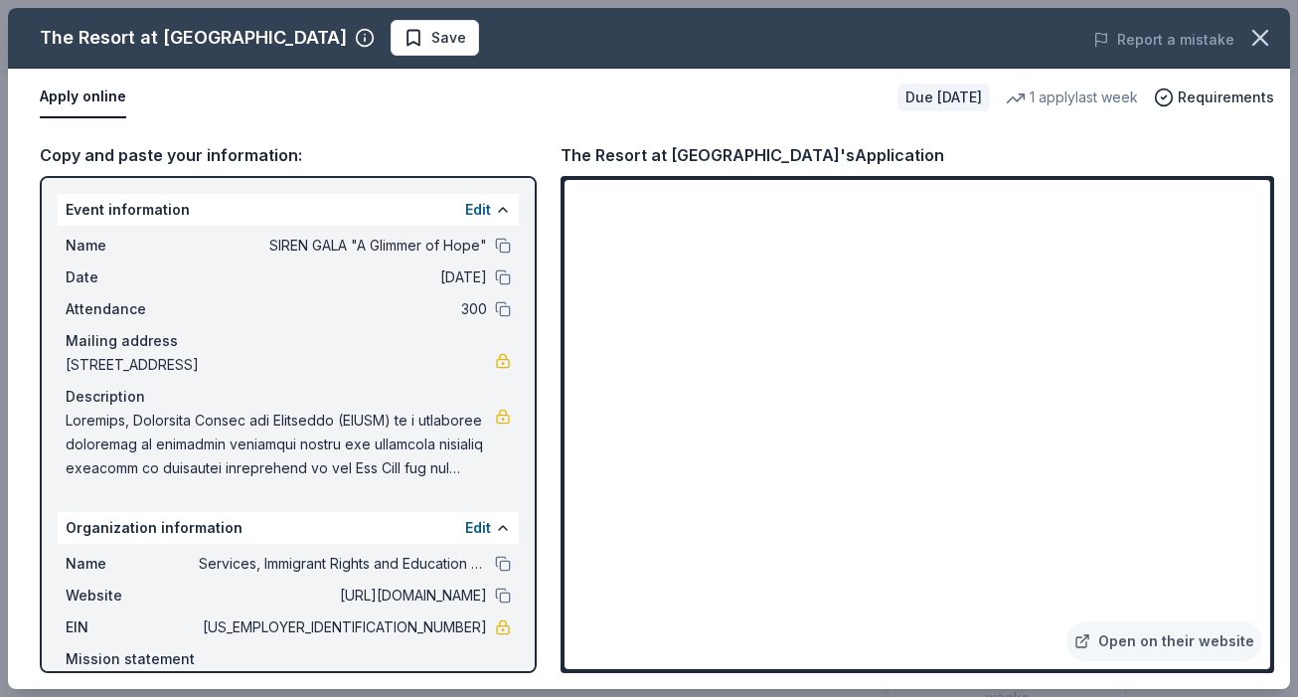
scroll to position [2034, 0]
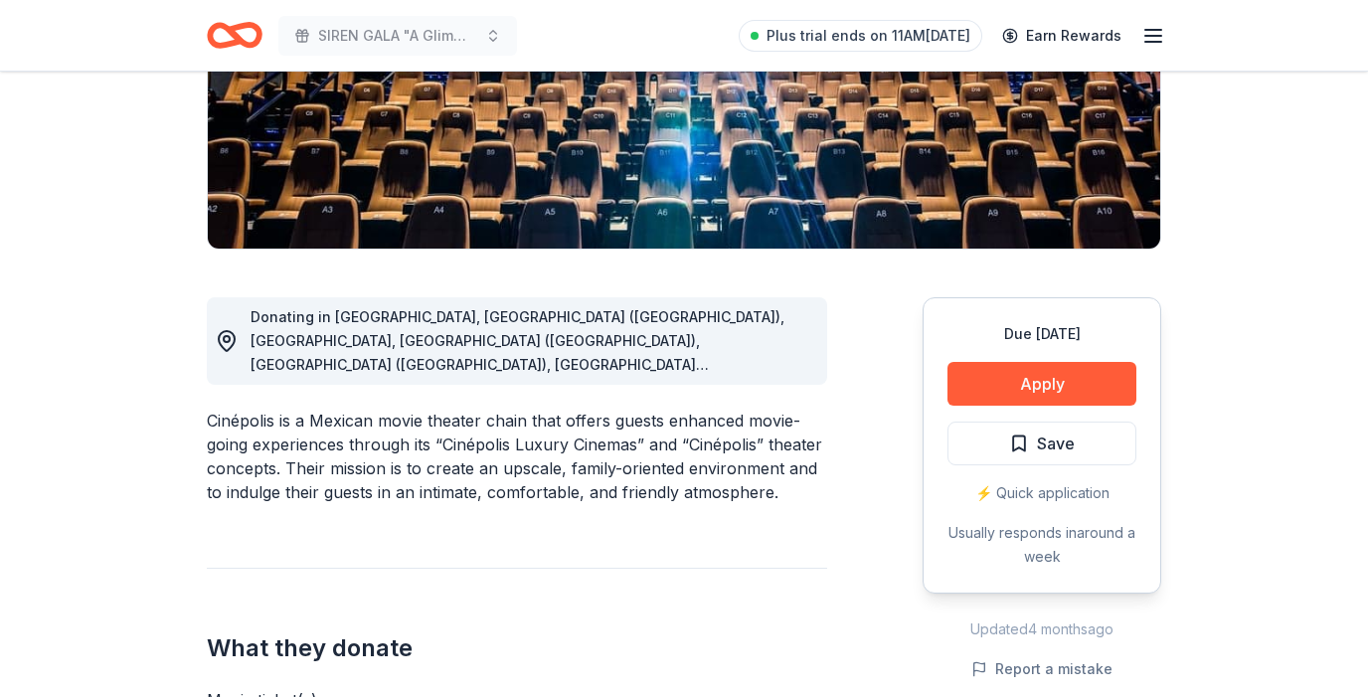
scroll to position [1, 0]
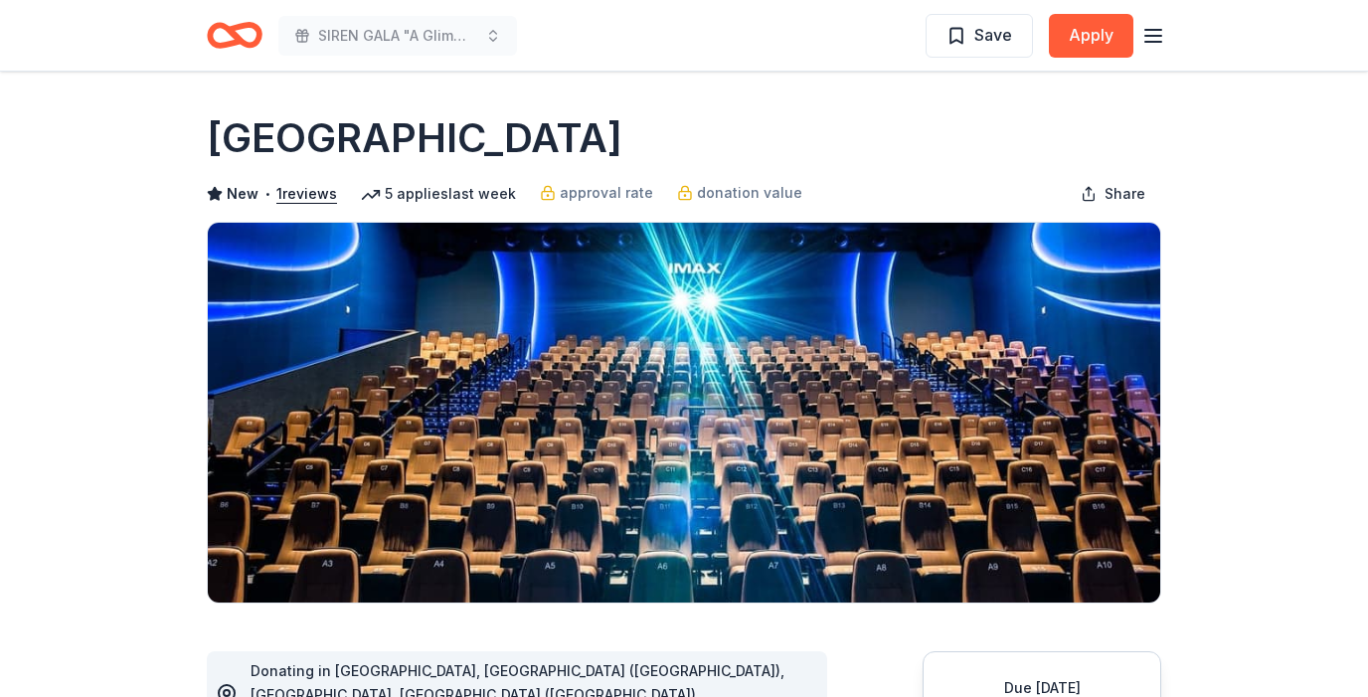
drag, startPoint x: 430, startPoint y: 139, endPoint x: 219, endPoint y: 130, distance: 211.9
click at [219, 130] on div "[GEOGRAPHIC_DATA]" at bounding box center [684, 138] width 954 height 56
drag, startPoint x: 201, startPoint y: 134, endPoint x: 366, endPoint y: 126, distance: 165.2
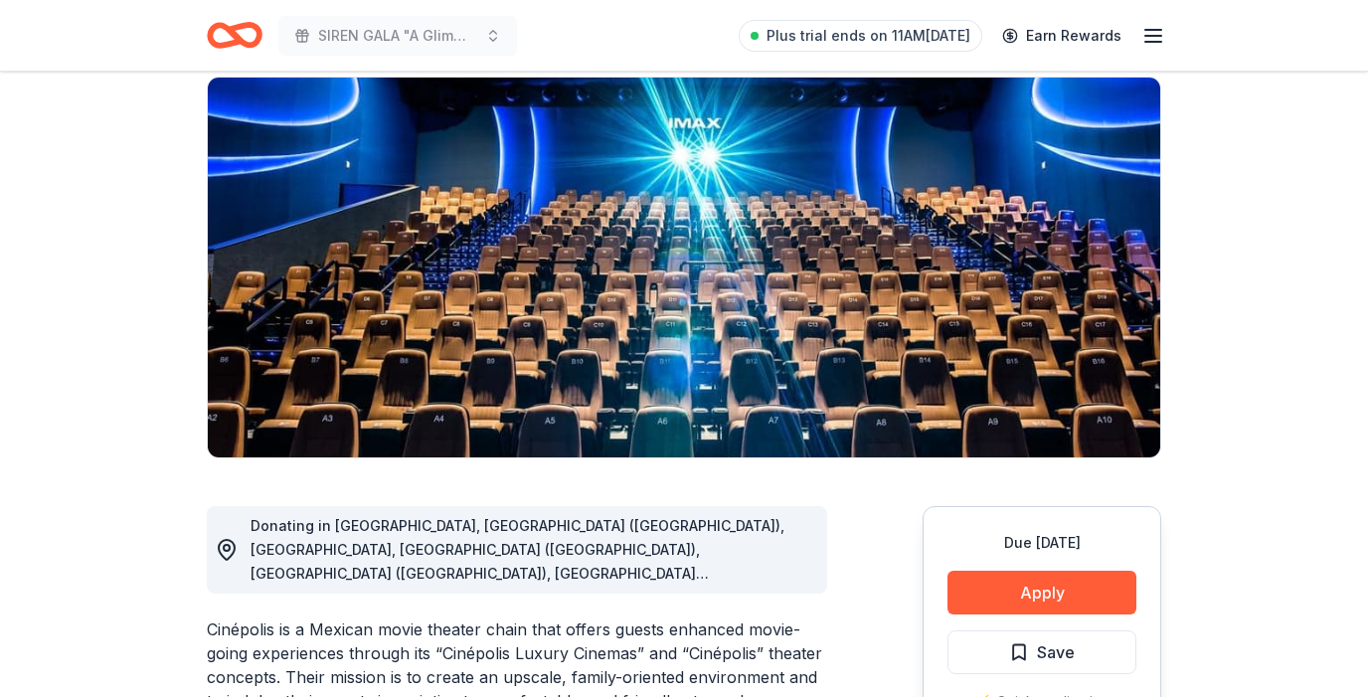
scroll to position [325, 0]
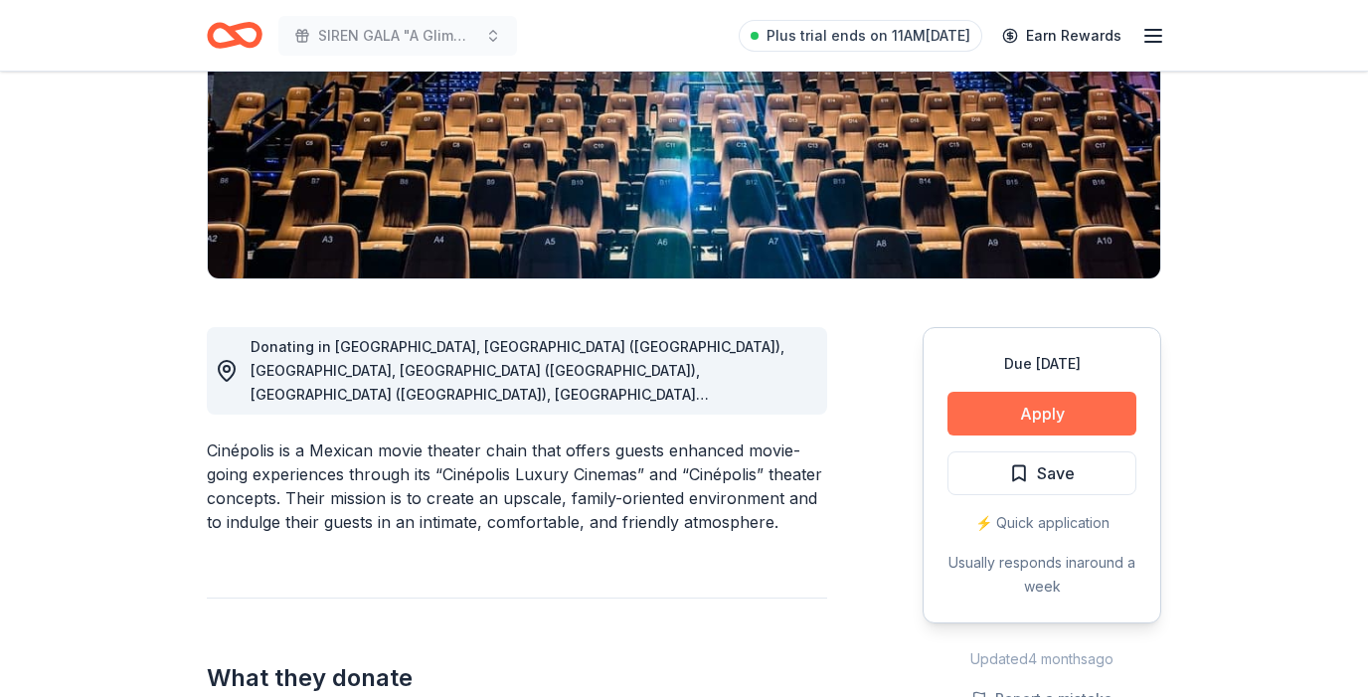
click at [1085, 416] on button "Apply" at bounding box center [1041, 414] width 189 height 44
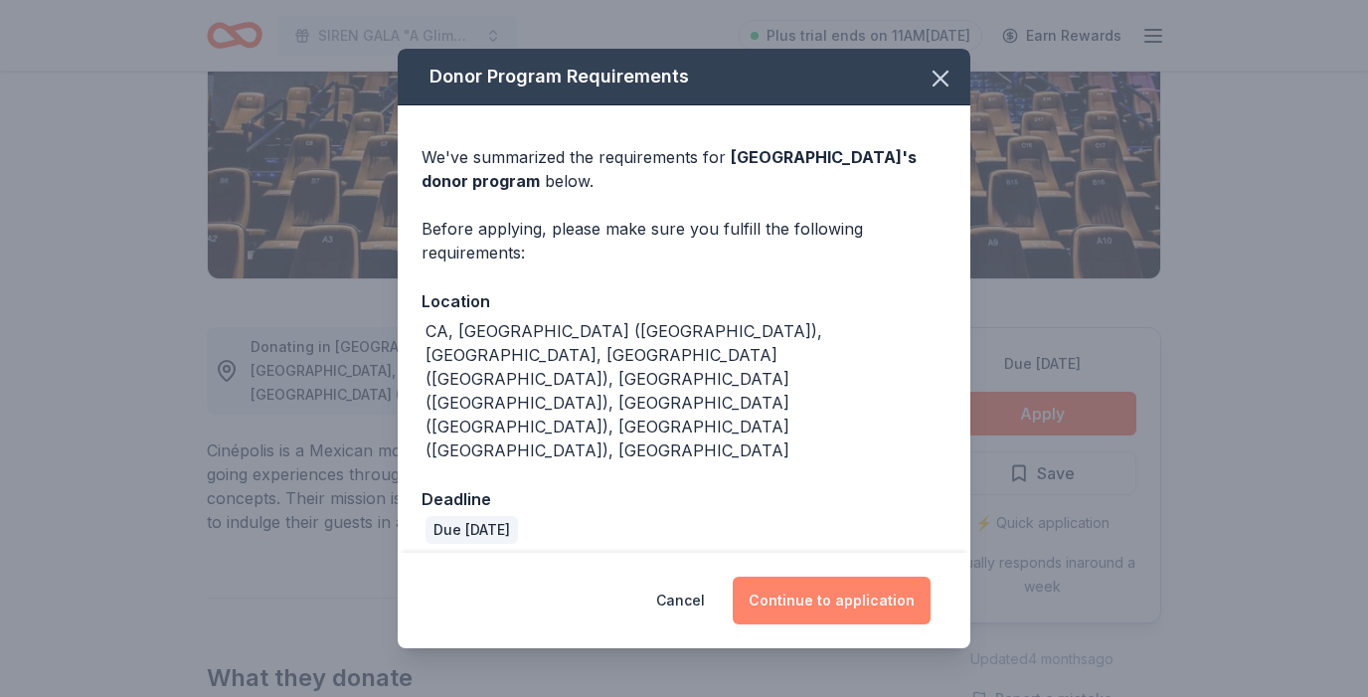
click at [823, 580] on button "Continue to application" at bounding box center [832, 600] width 198 height 48
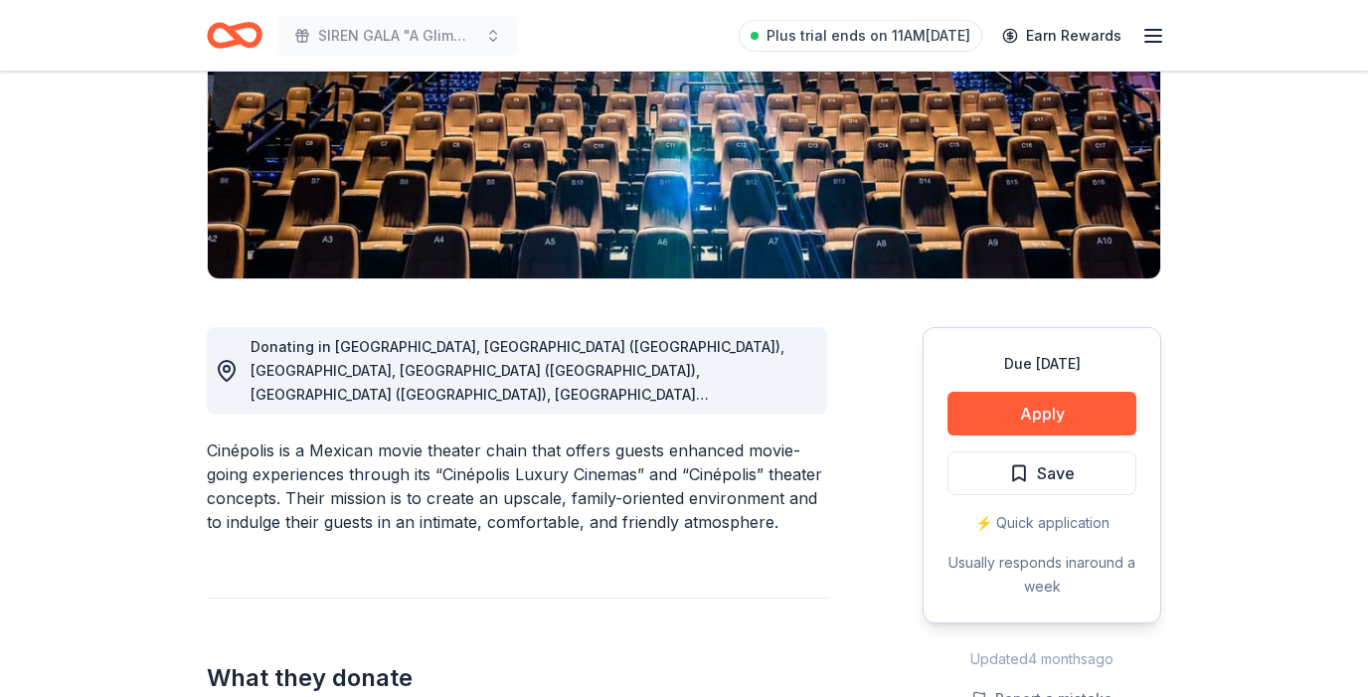
click at [832, 559] on div "Donating in CA, West Hartford (CT), FL, Gaithersburg (MD), Hackettstown (NJ), C…" at bounding box center [684, 657] width 954 height 757
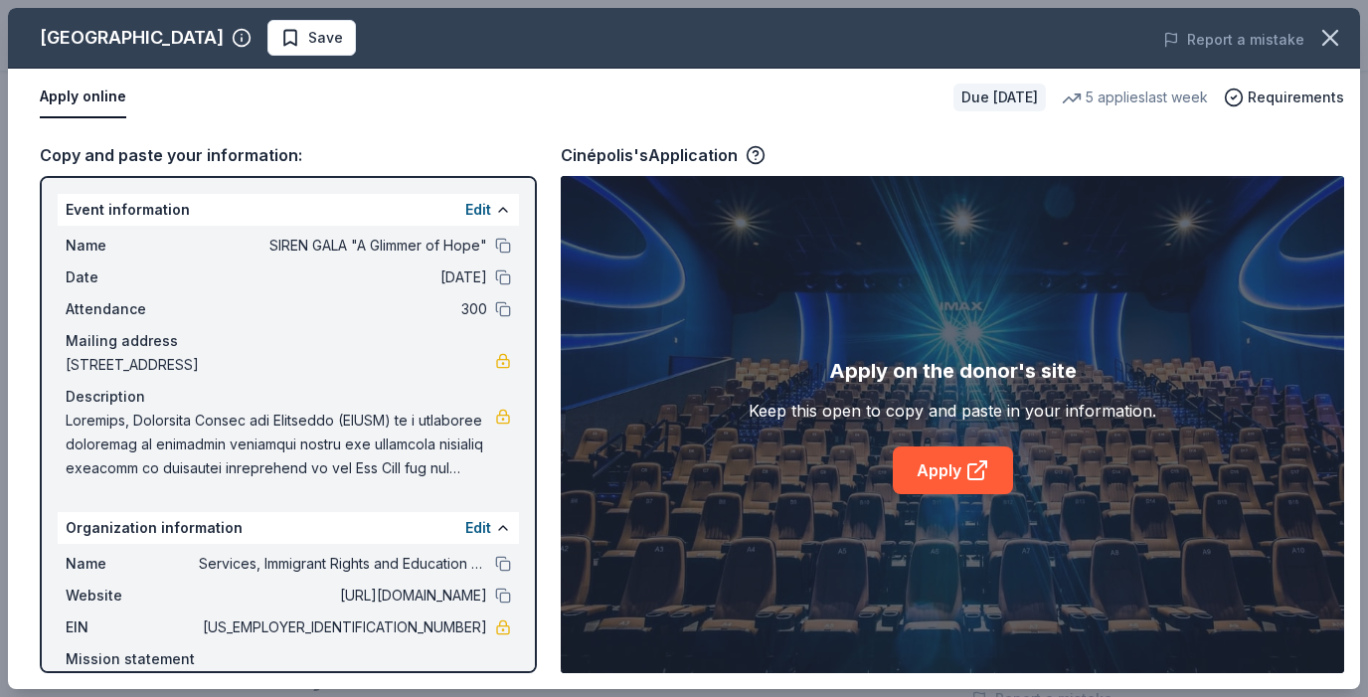
click at [913, 444] on div "Apply on the donor's site Keep this open to copy and paste in your information.…" at bounding box center [952, 424] width 408 height 139
click at [933, 467] on link "Apply" at bounding box center [953, 470] width 120 height 48
click at [906, 458] on link "Apply" at bounding box center [953, 470] width 120 height 48
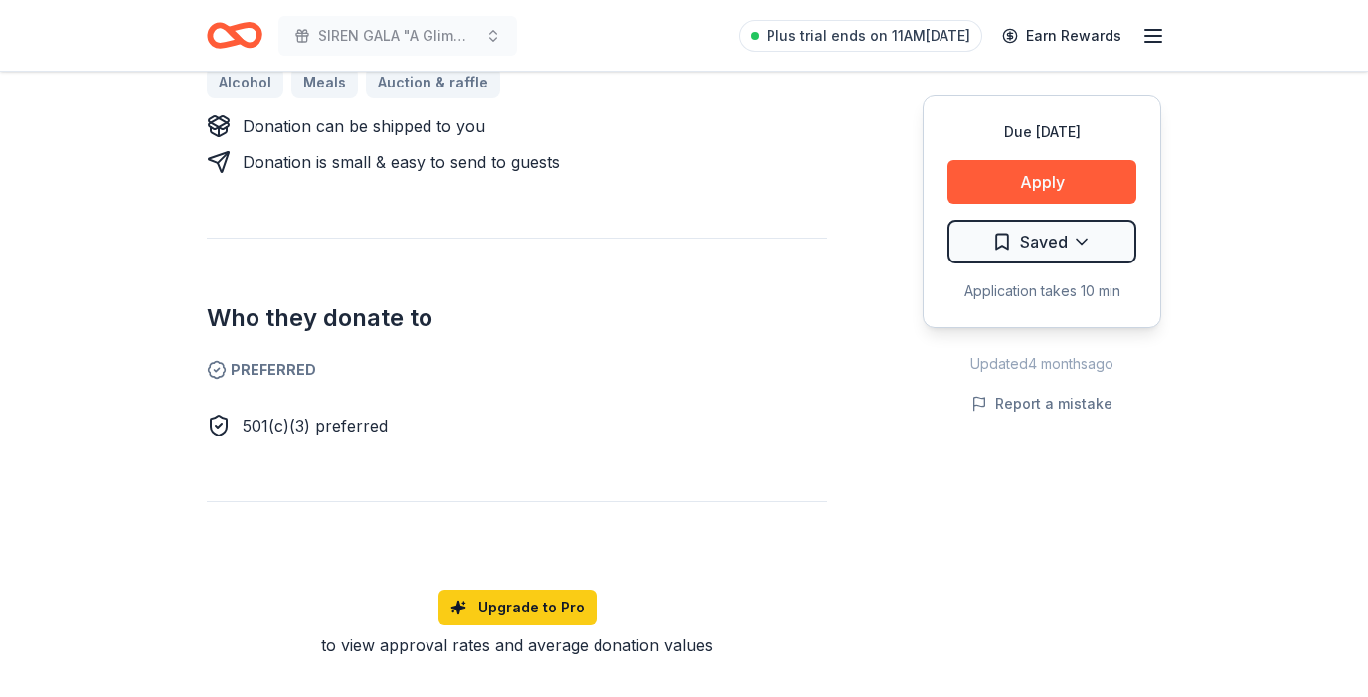
scroll to position [967, 0]
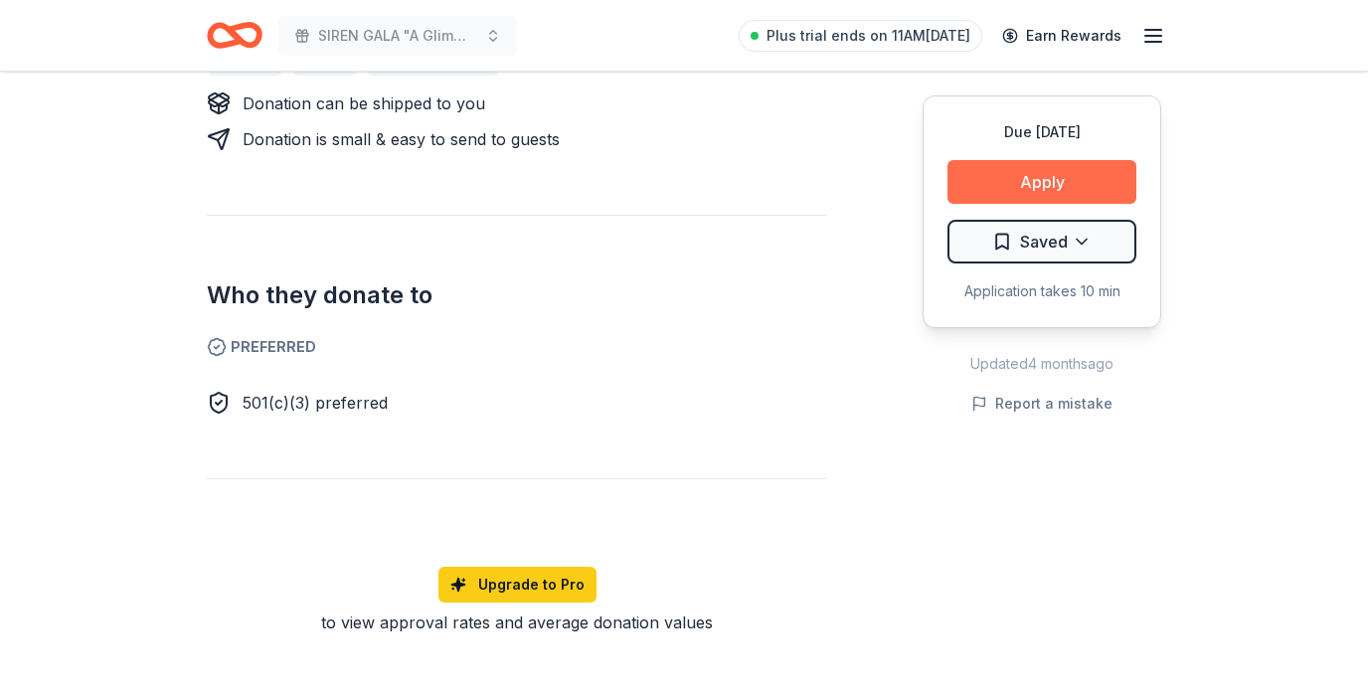
click at [1084, 179] on button "Apply" at bounding box center [1041, 182] width 189 height 44
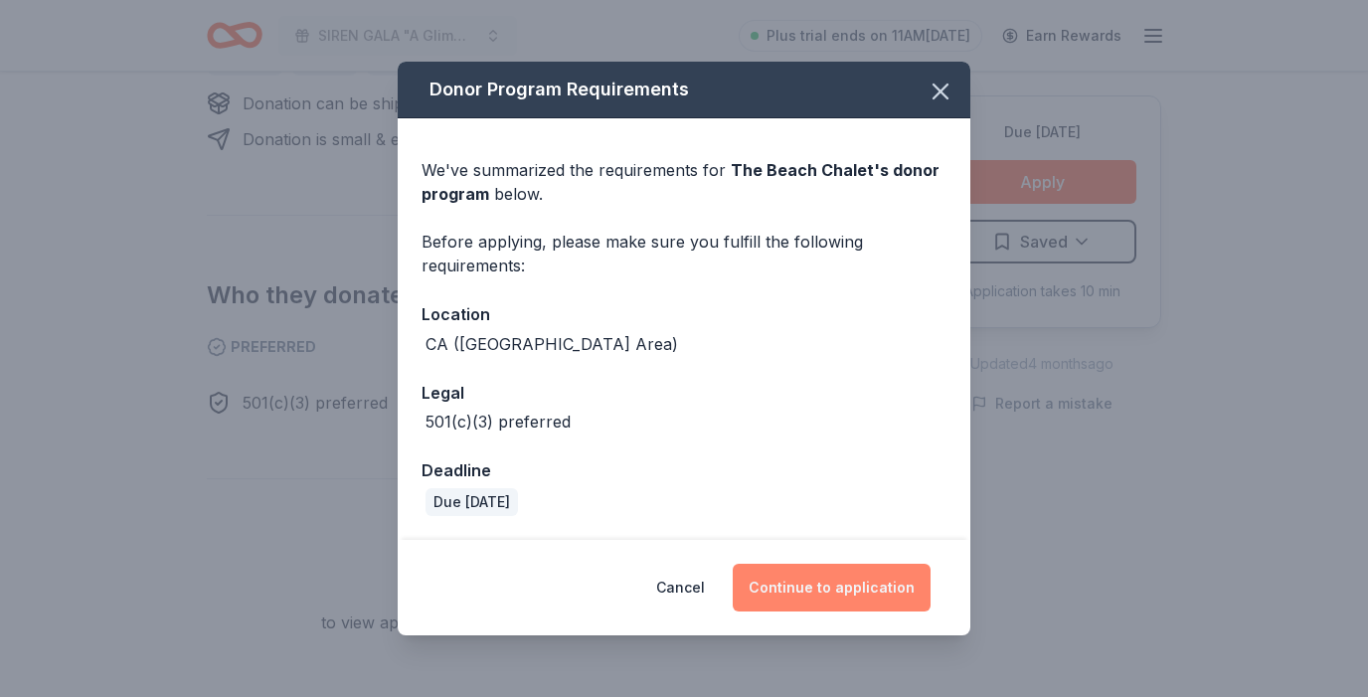
click at [881, 592] on button "Continue to application" at bounding box center [832, 588] width 198 height 48
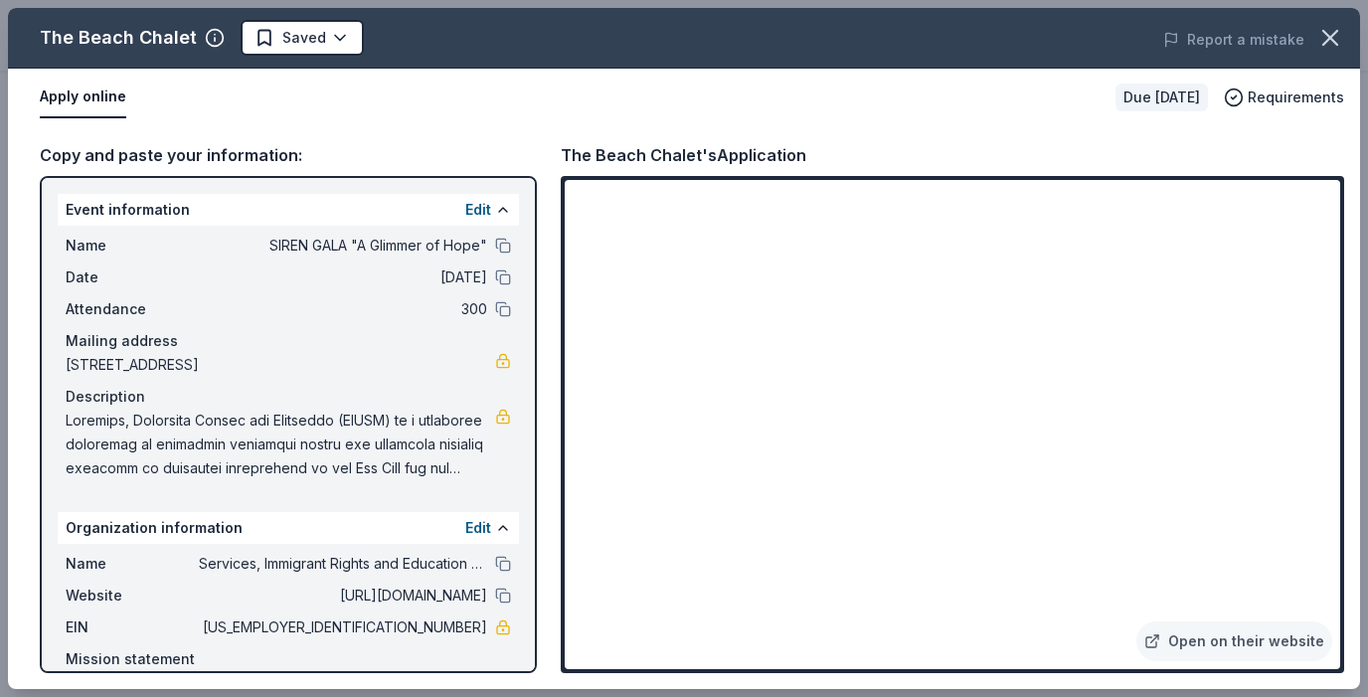
drag, startPoint x: 709, startPoint y: 150, endPoint x: 591, endPoint y: 149, distance: 117.3
click at [591, 149] on div "The Beach Chalet's Application" at bounding box center [683, 155] width 245 height 26
drag, startPoint x: 559, startPoint y: 150, endPoint x: 619, endPoint y: 147, distance: 60.7
click at [619, 148] on div "Copy and paste your information: Event information Edit Name SIREN GALA "A Glim…" at bounding box center [684, 407] width 1352 height 563
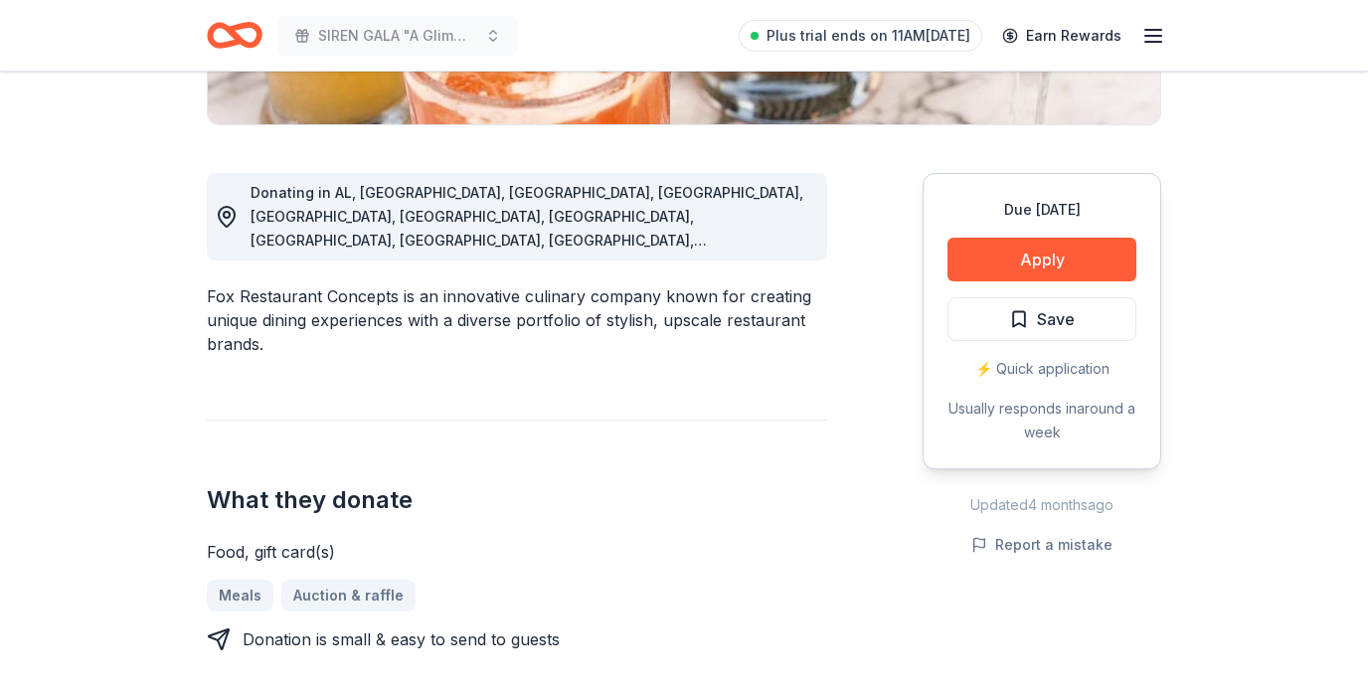
scroll to position [498, 0]
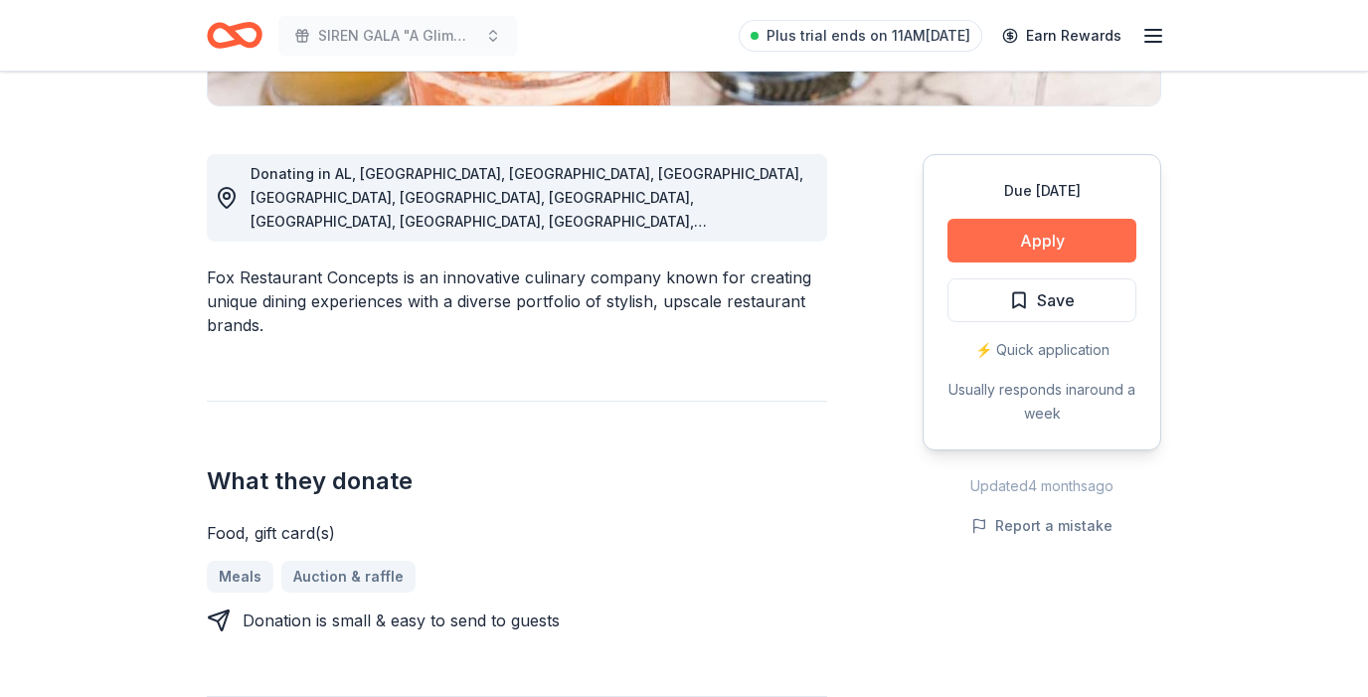
click at [1049, 223] on button "Apply" at bounding box center [1041, 241] width 189 height 44
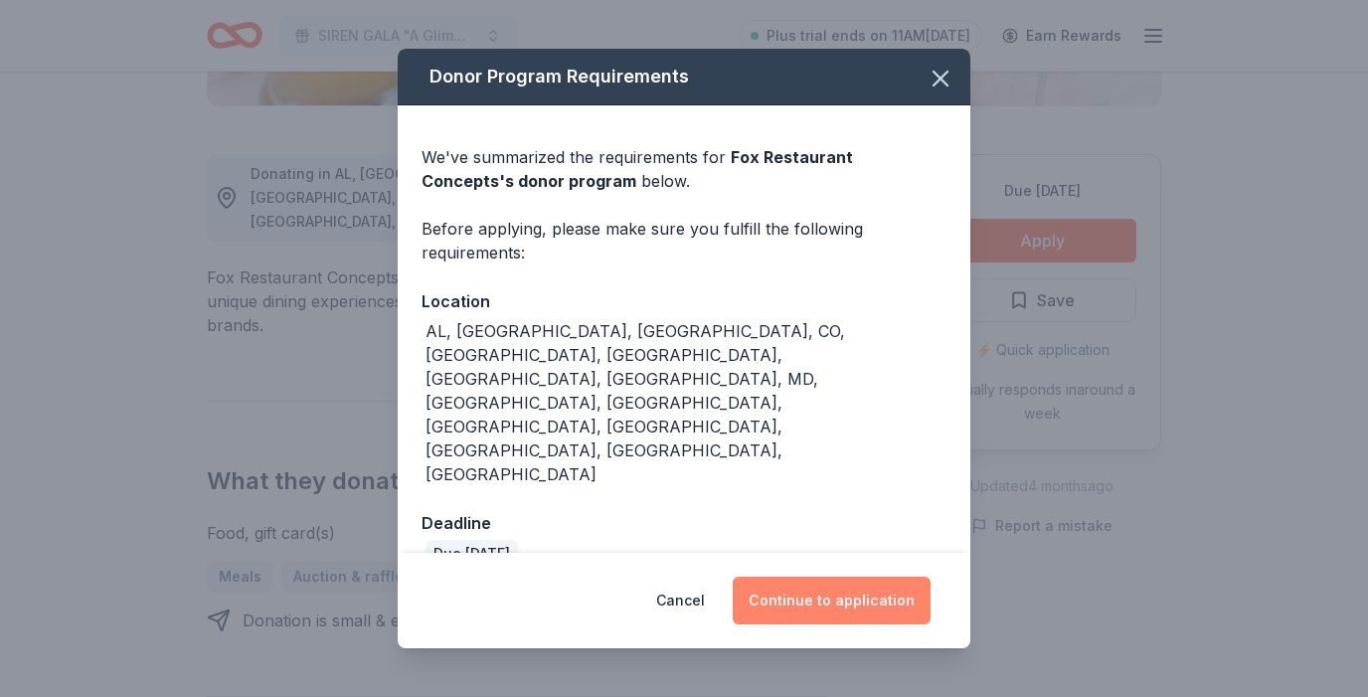
click at [834, 576] on button "Continue to application" at bounding box center [832, 600] width 198 height 48
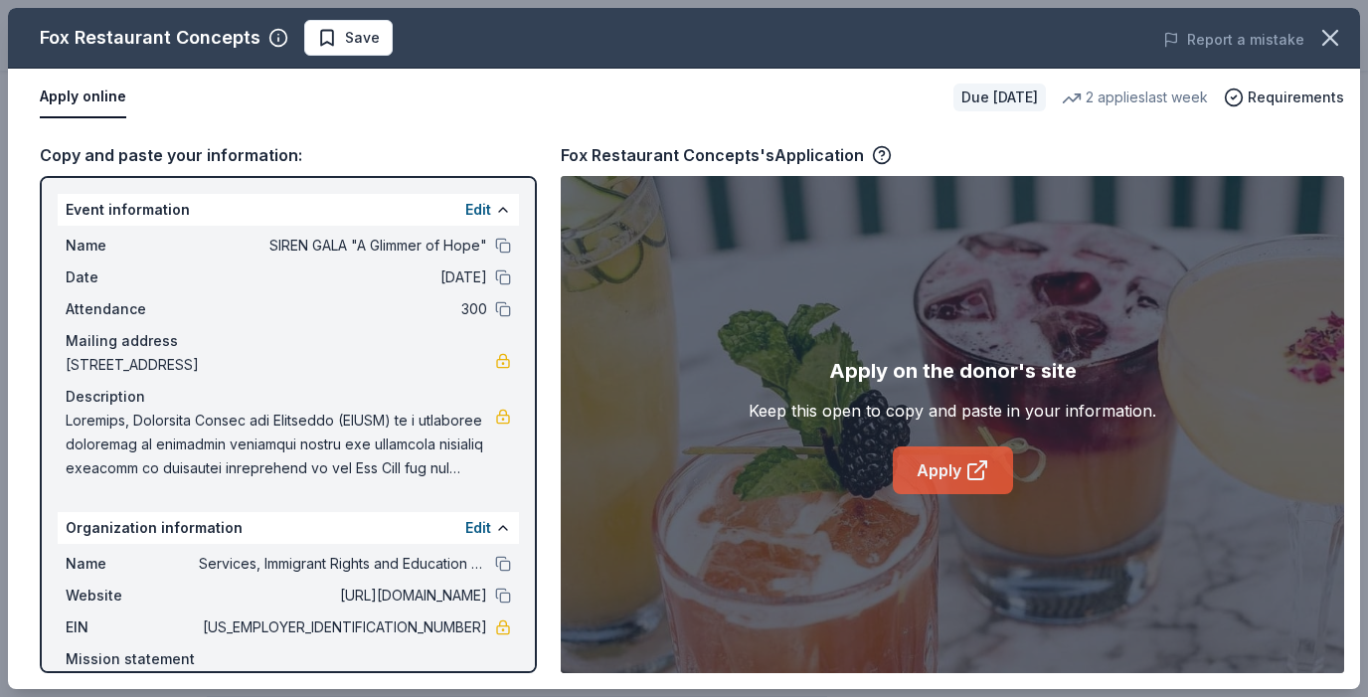
click at [976, 479] on icon at bounding box center [975, 471] width 15 height 15
click at [1324, 44] on icon "button" at bounding box center [1330, 38] width 14 height 14
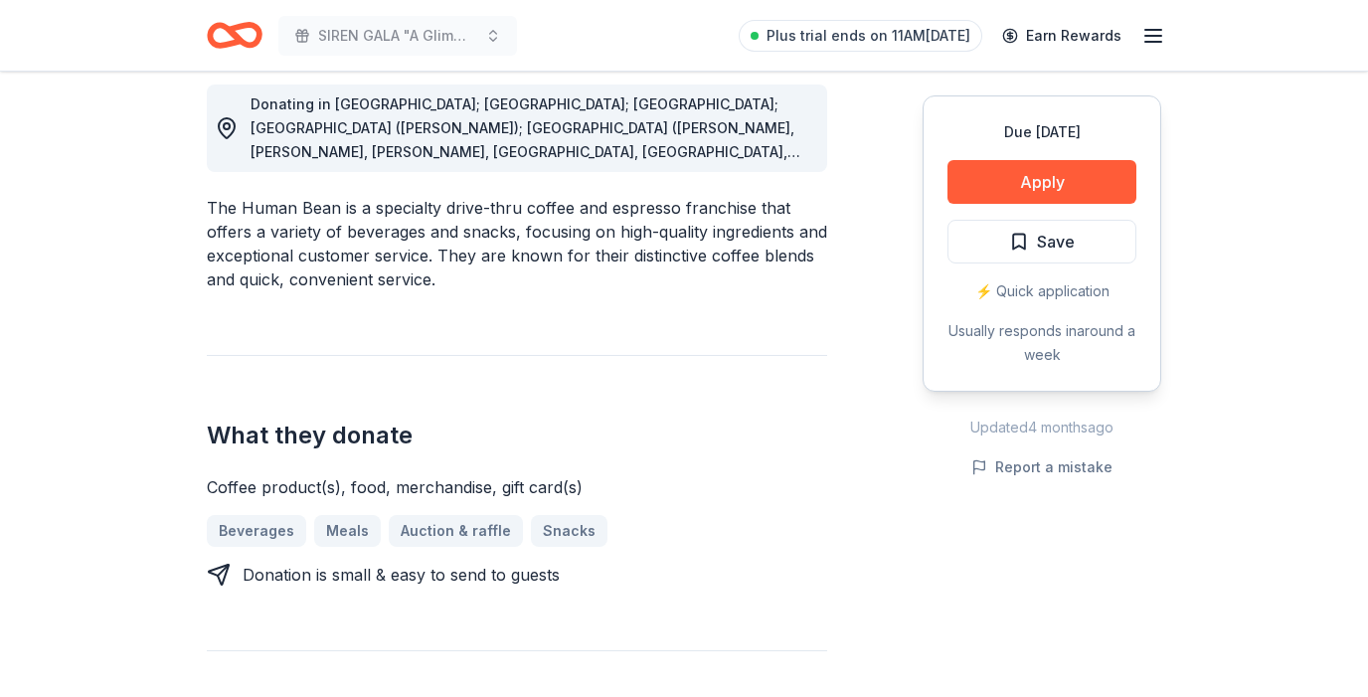
scroll to position [533, 0]
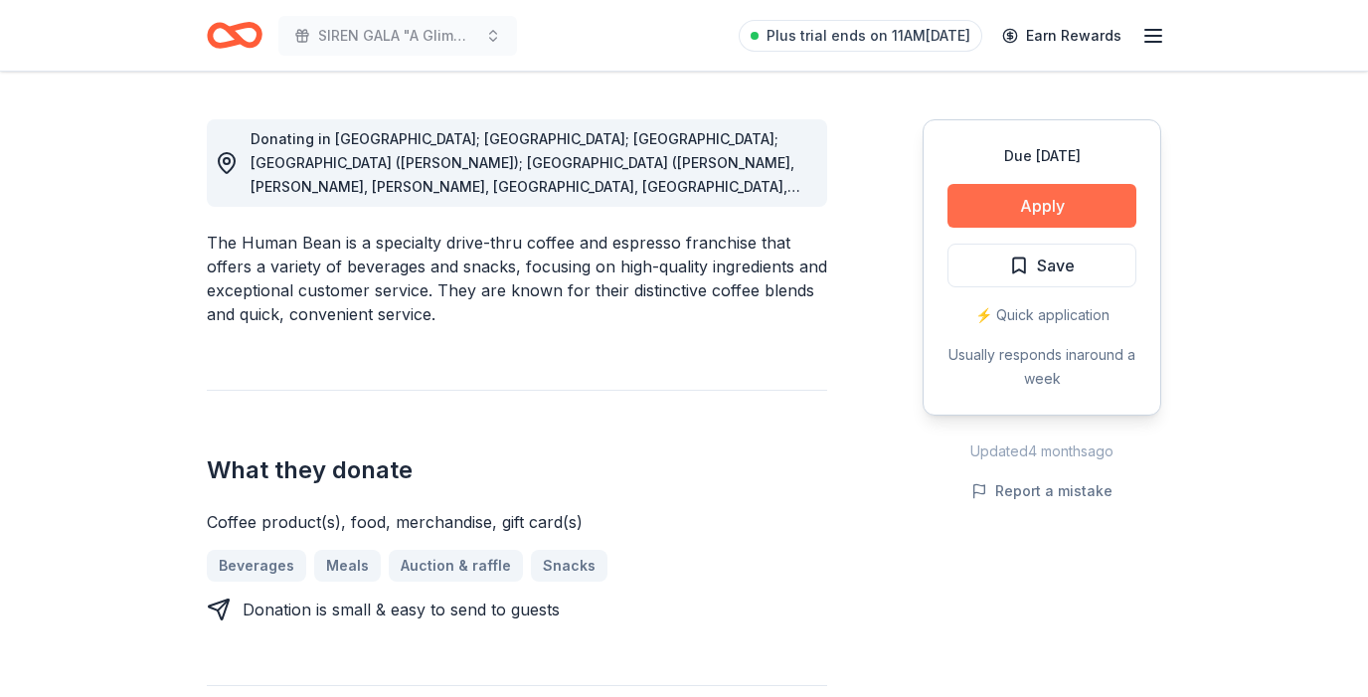
click at [1039, 194] on button "Apply" at bounding box center [1041, 206] width 189 height 44
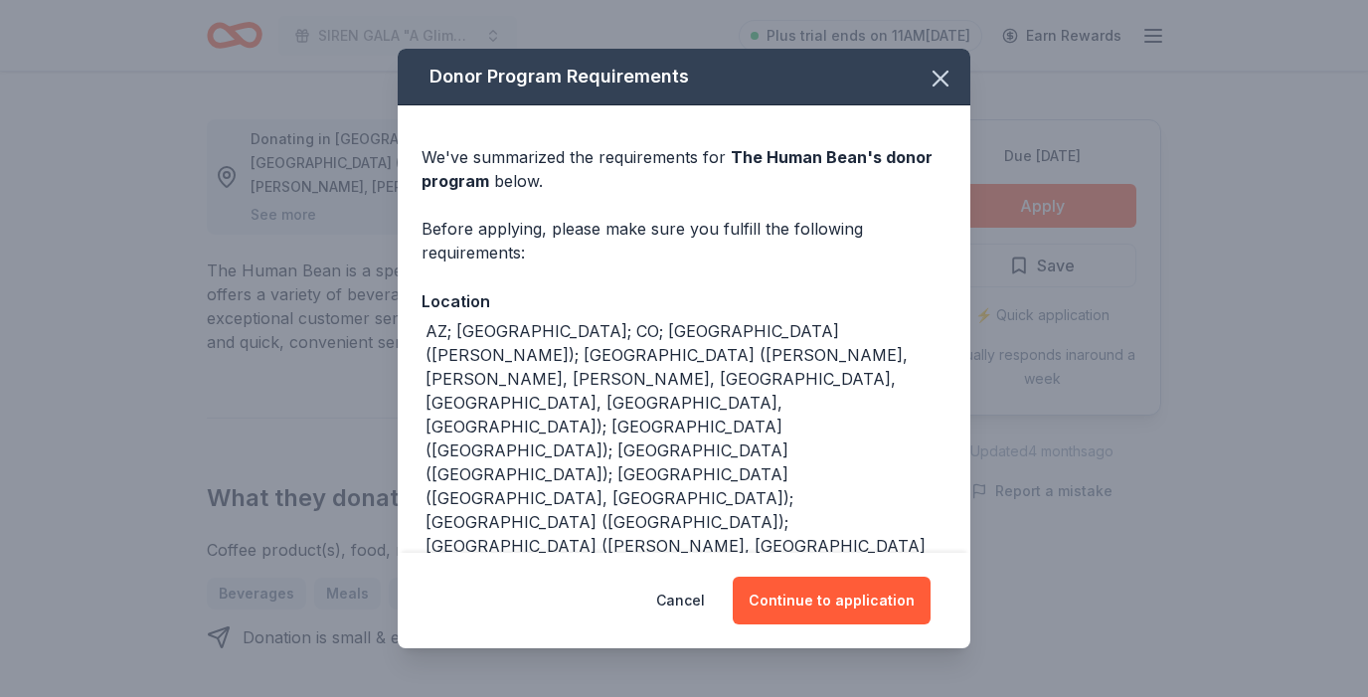
scroll to position [64, 0]
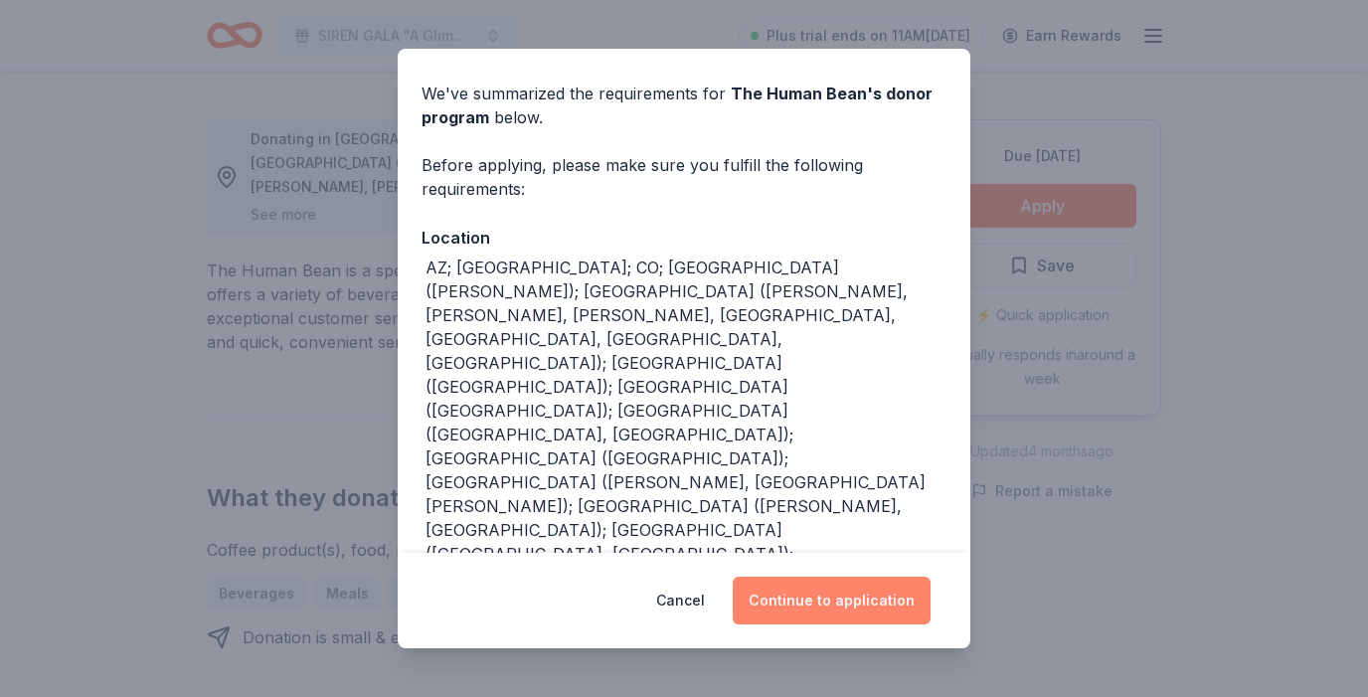
click at [863, 606] on button "Continue to application" at bounding box center [832, 600] width 198 height 48
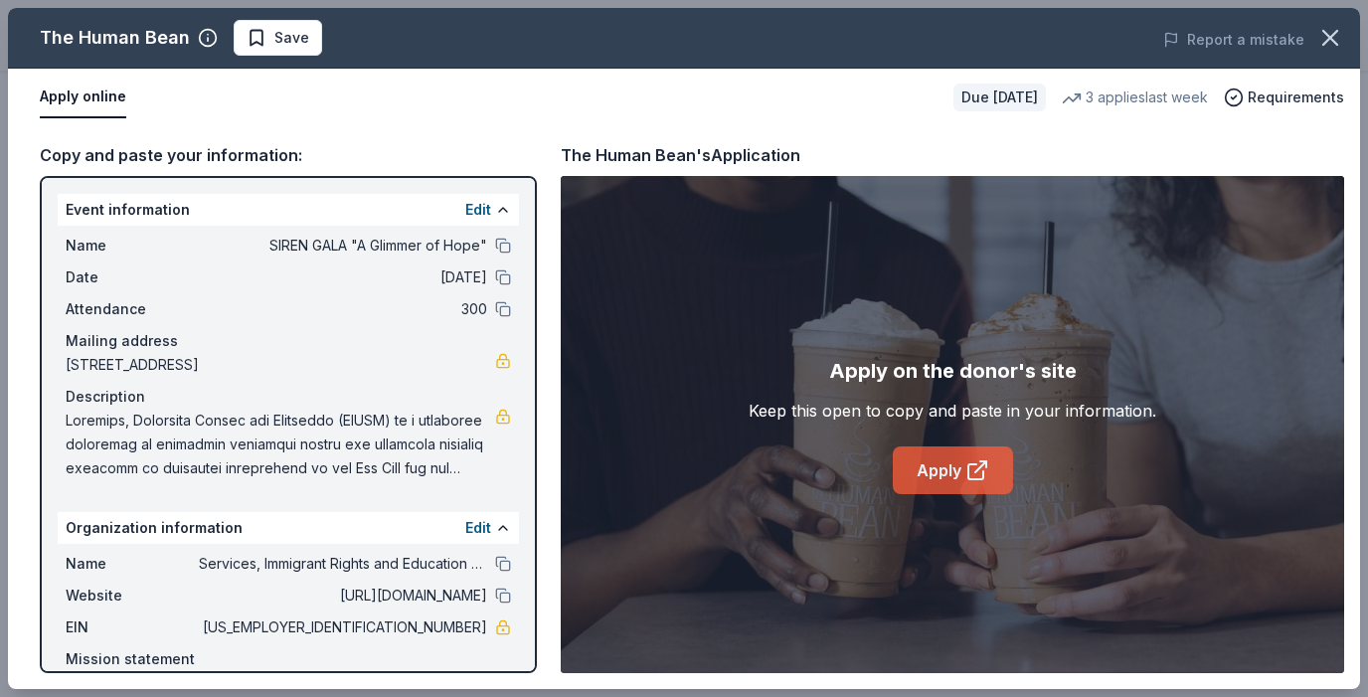
click at [943, 473] on link "Apply" at bounding box center [953, 470] width 120 height 48
